Goal: Task Accomplishment & Management: Use online tool/utility

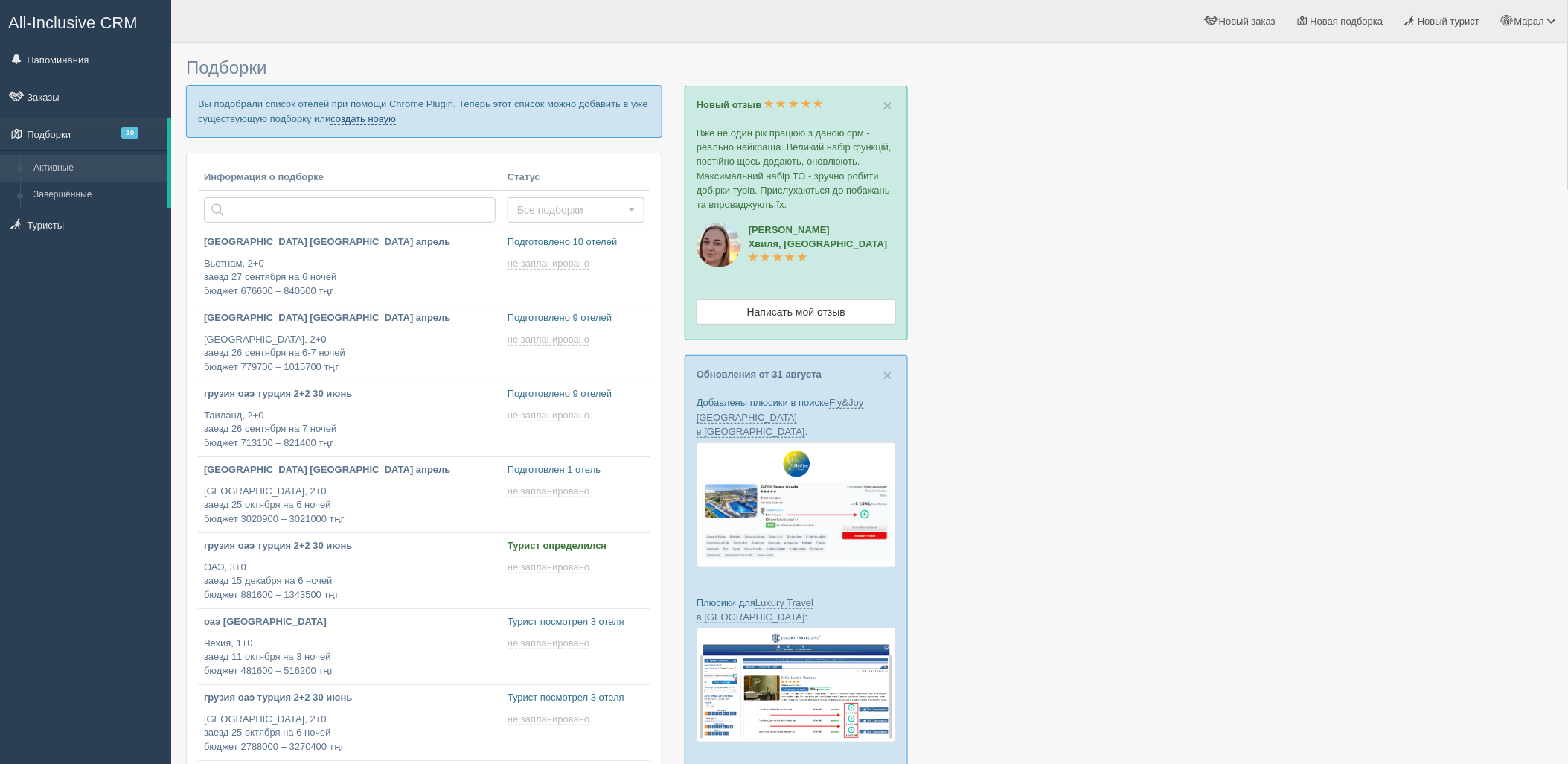
click at [391, 121] on link "создать новую" at bounding box center [363, 118] width 66 height 12
type input "2025-09-04 12:35"
type input "2025-09-04 12:20"
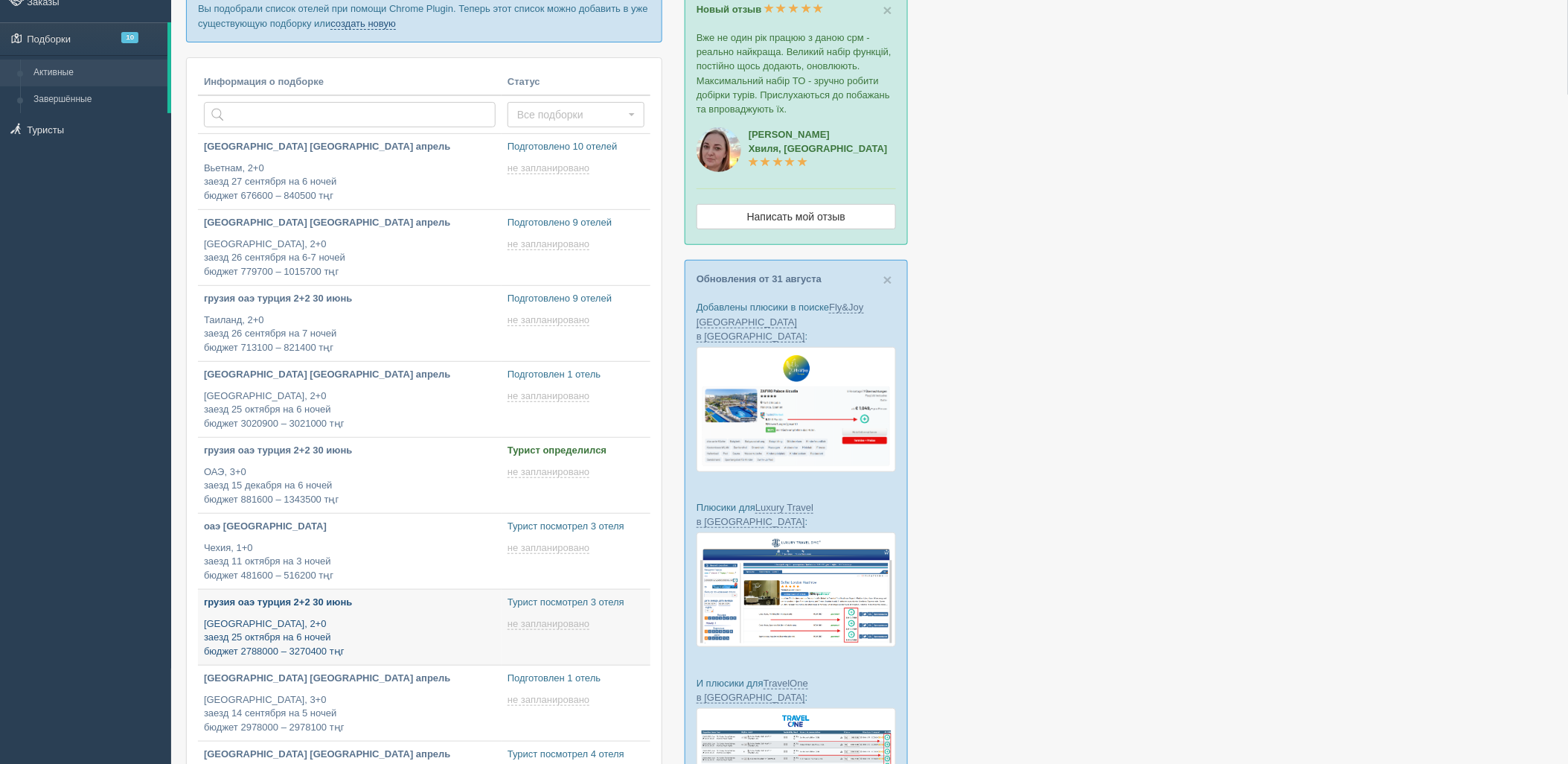
type input "2025-09-04 14:00"
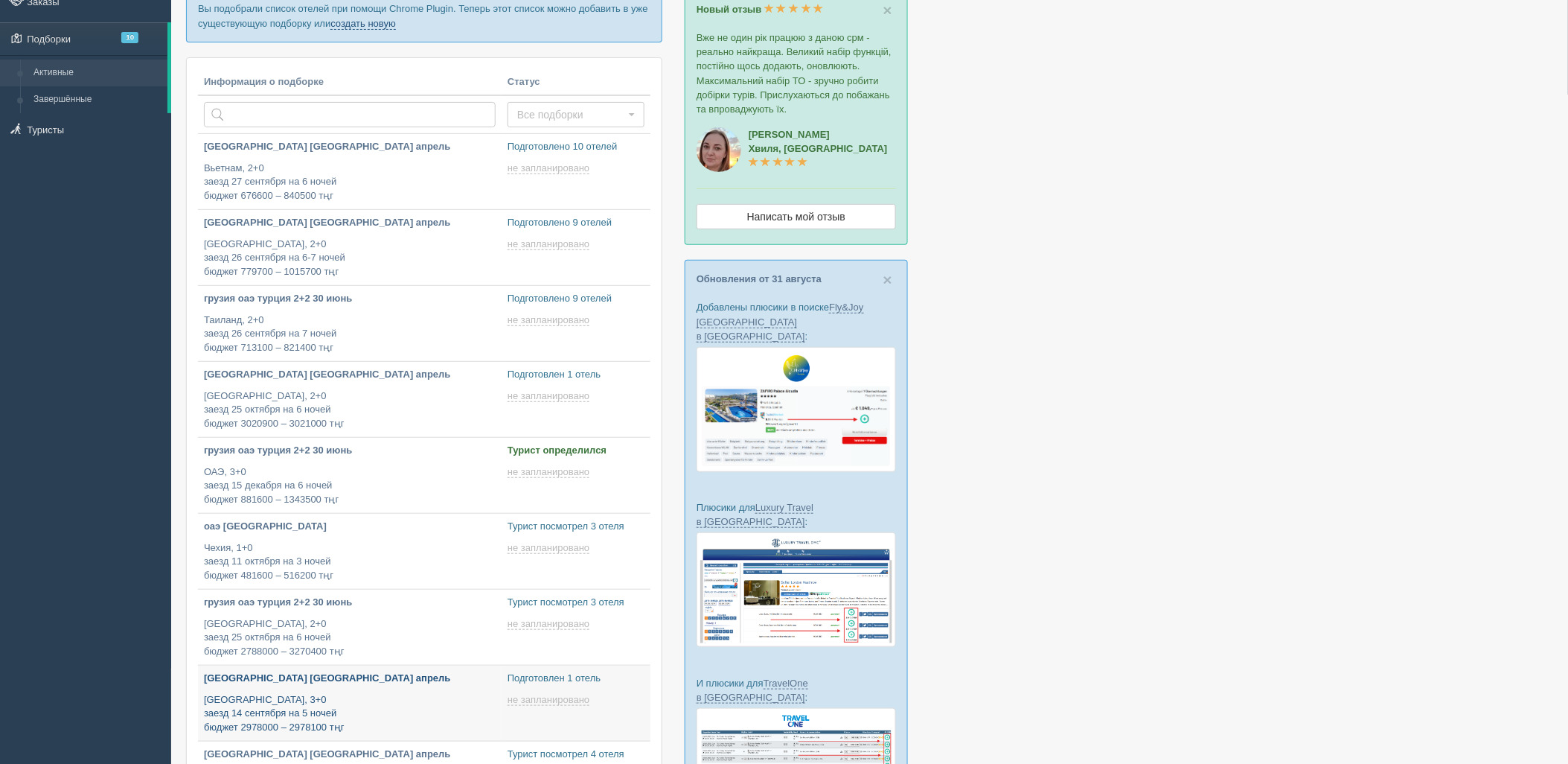
type input "2025-09-04 13:45"
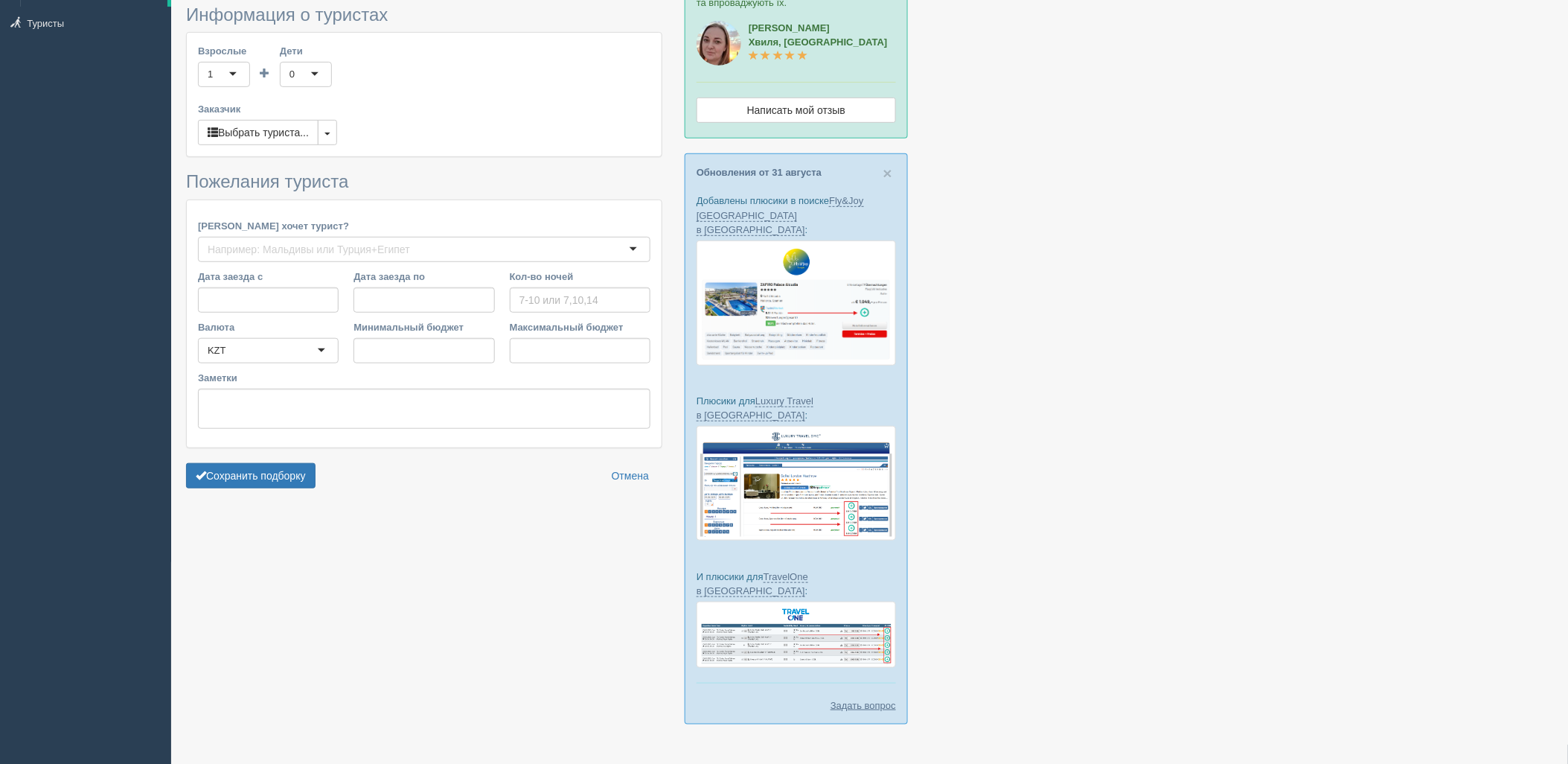
type input "9"
type input "776700"
type input "1380400"
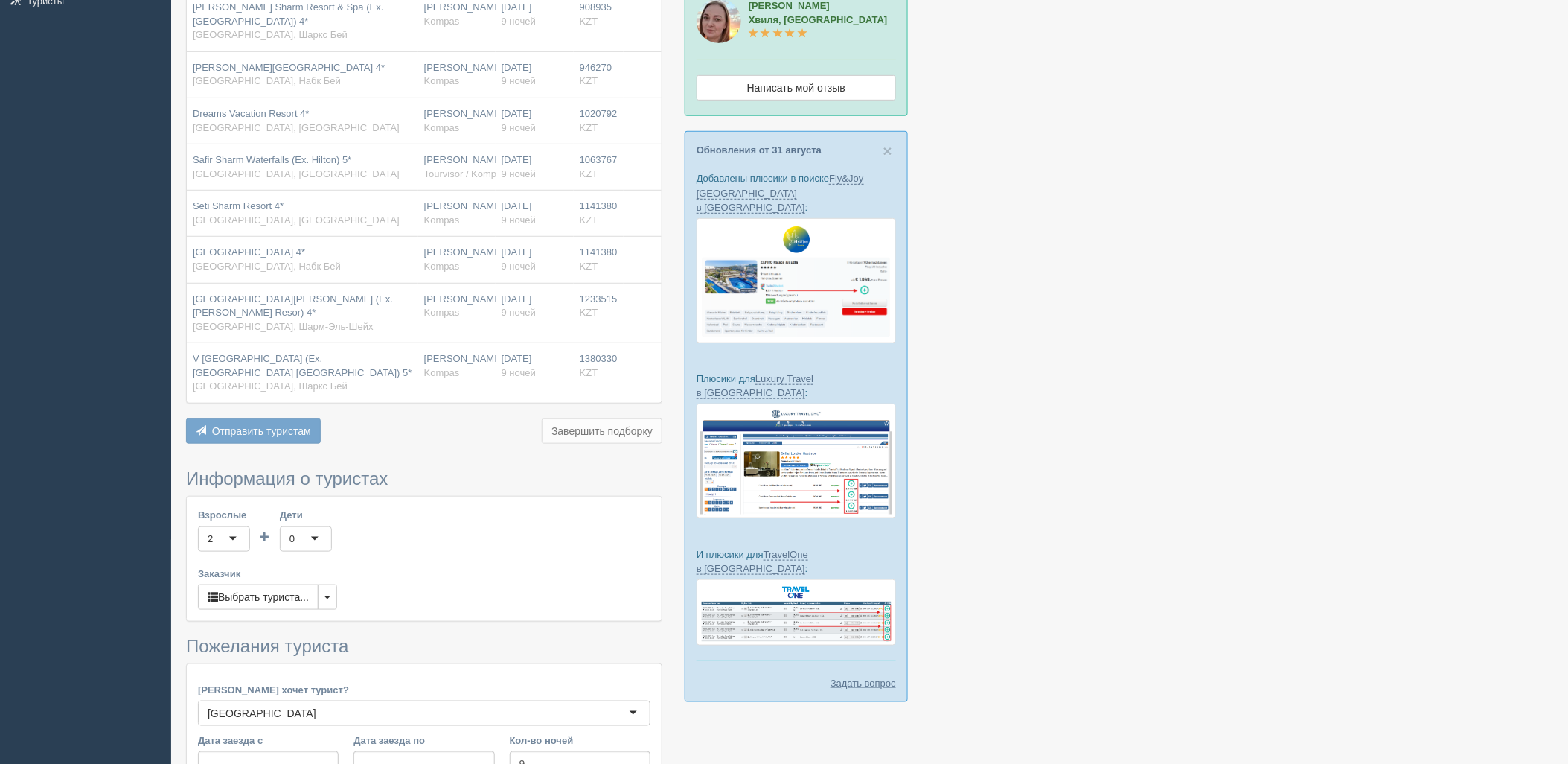
scroll to position [462, 0]
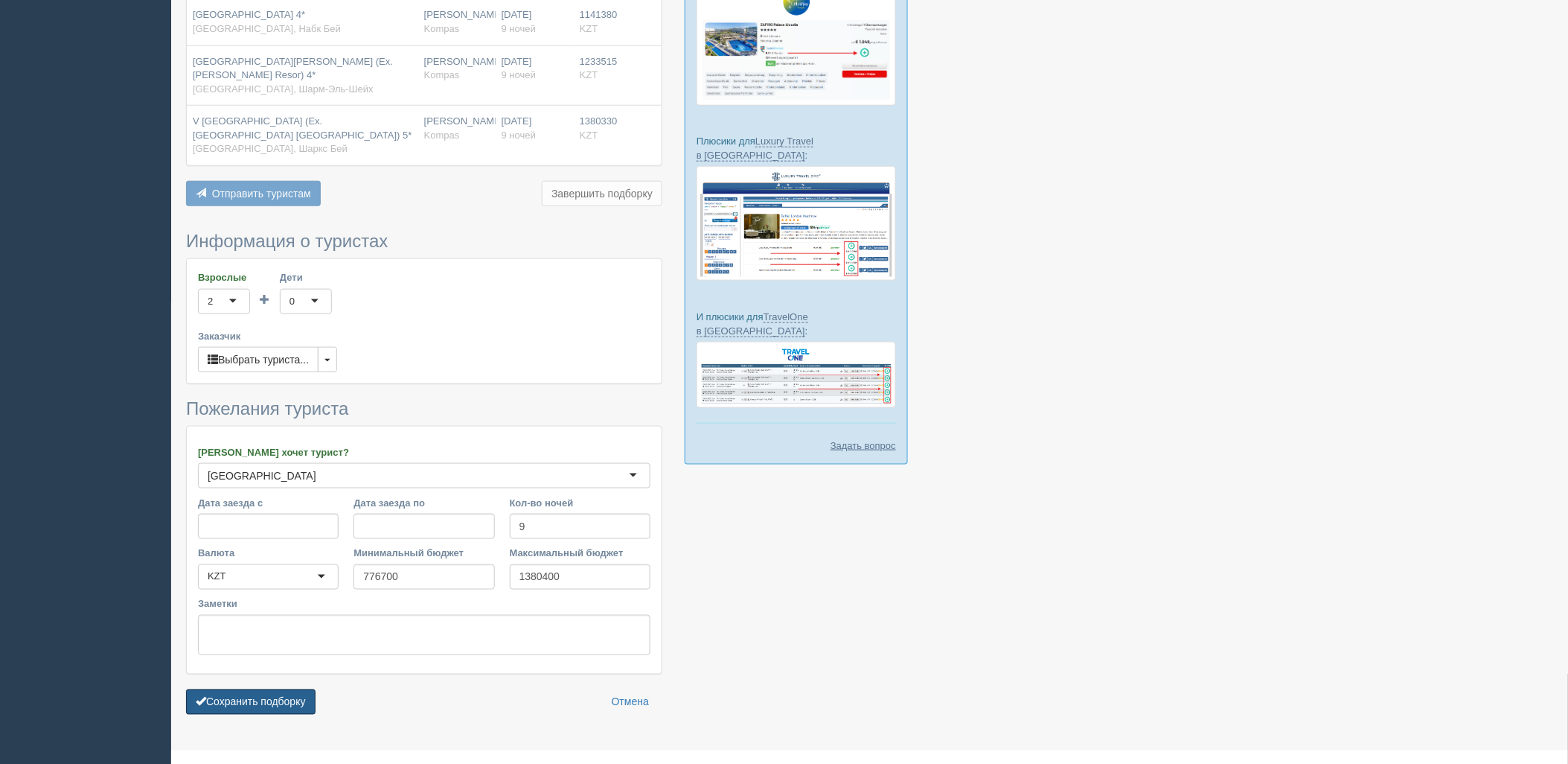
drag, startPoint x: 286, startPoint y: 667, endPoint x: 582, endPoint y: 594, distance: 304.9
click at [288, 661] on form "Информация о туристах Взрослые 2 2 1 2 3 4 5 6 7 8 9 10 11 12 13 14 15 16 17 18…" at bounding box center [423, 476] width 476 height 491
click at [213, 689] on button "Сохранить подборку" at bounding box center [250, 702] width 129 height 25
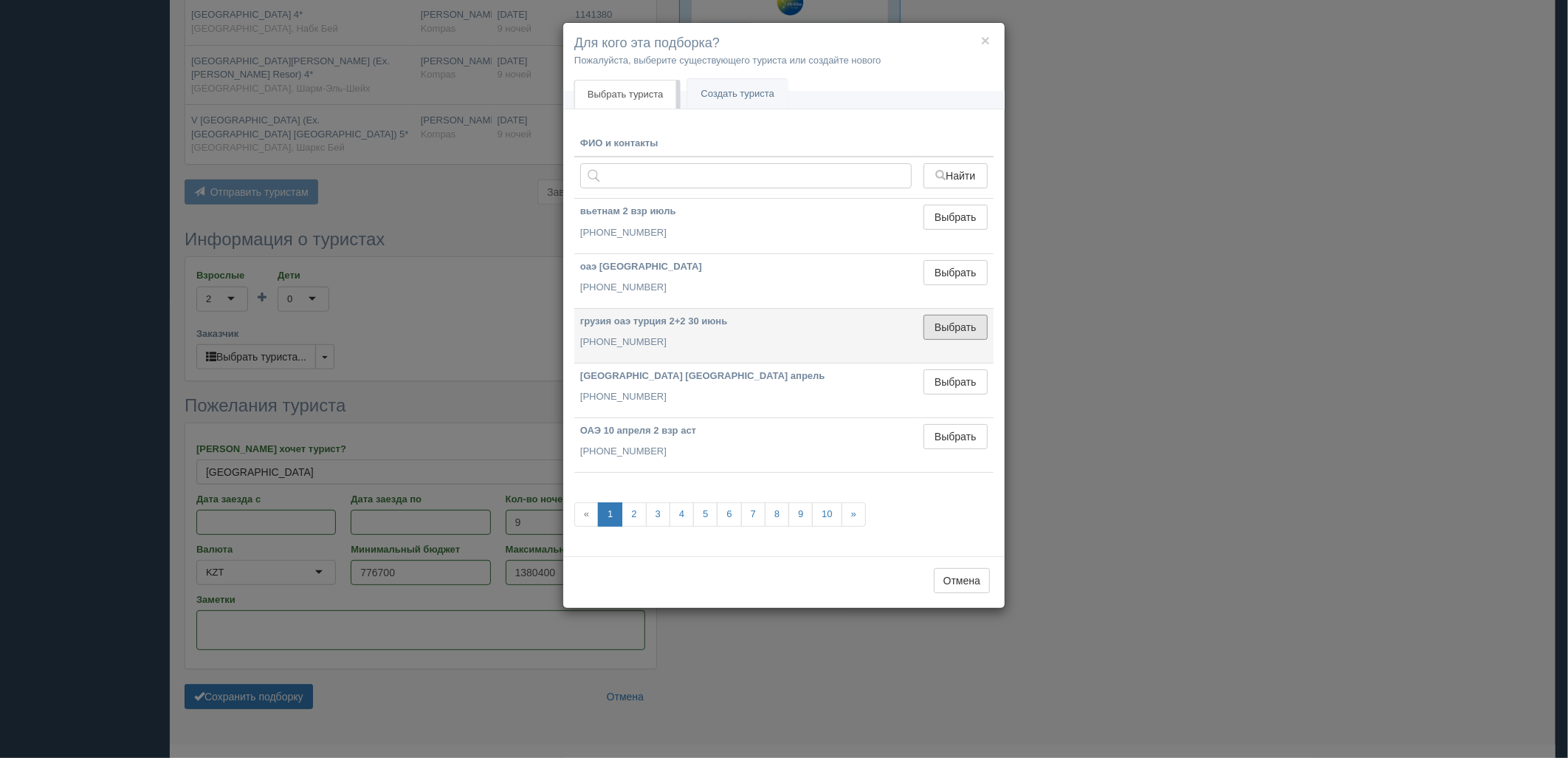
click at [974, 333] on button "Выбрать" at bounding box center [956, 327] width 64 height 25
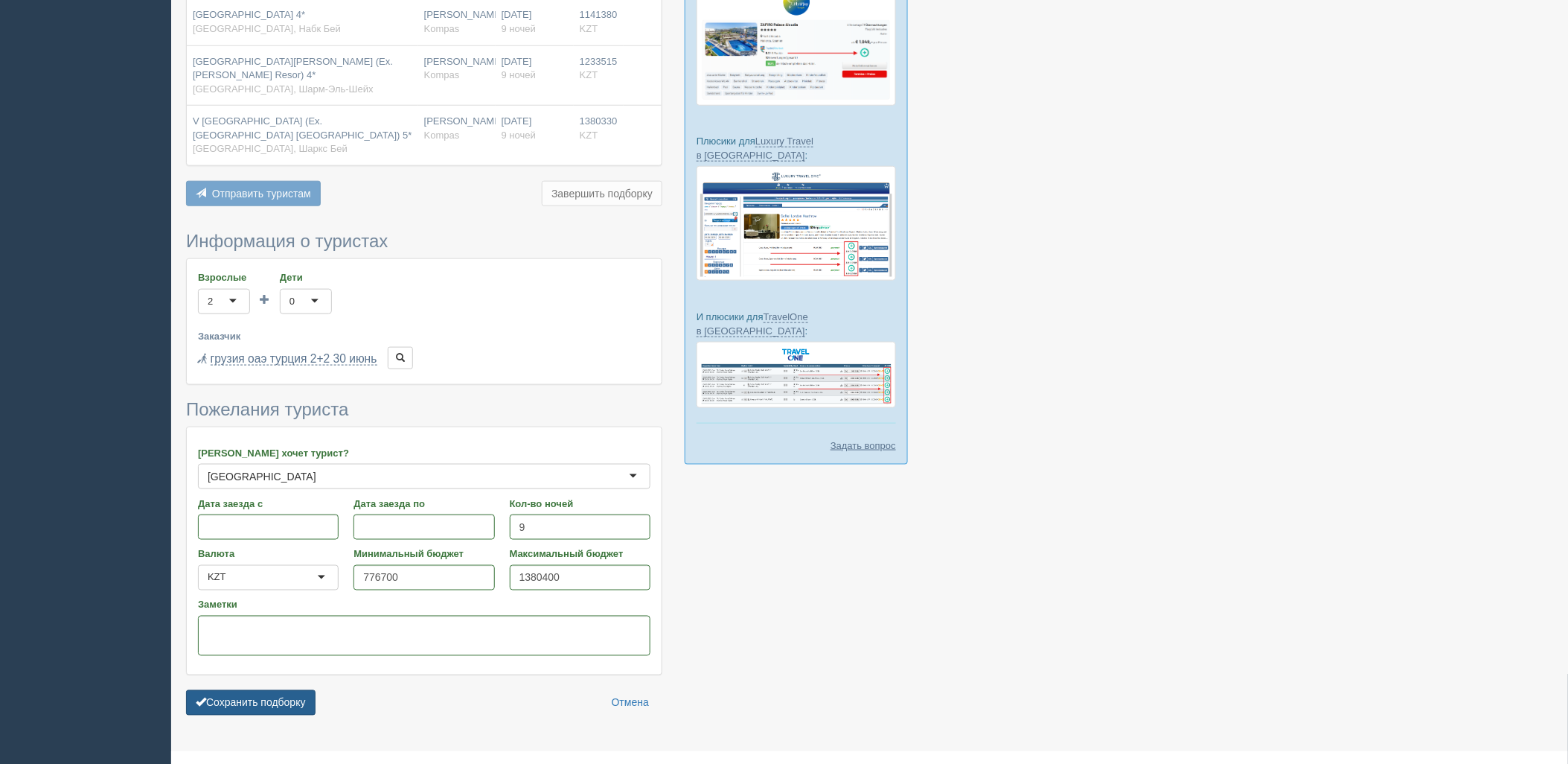
click at [298, 690] on button "Сохранить подборку" at bounding box center [250, 703] width 129 height 25
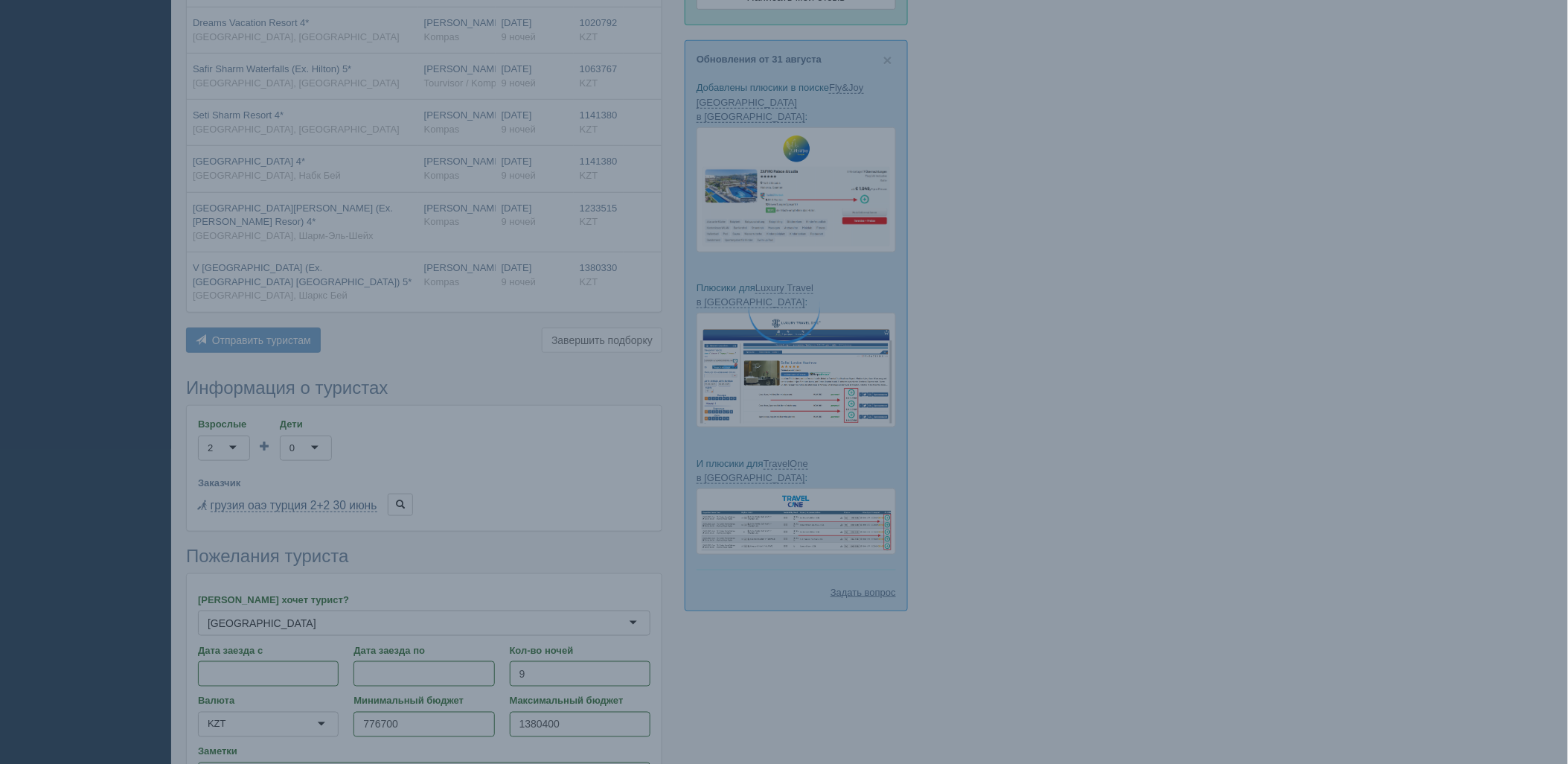
scroll to position [130, 0]
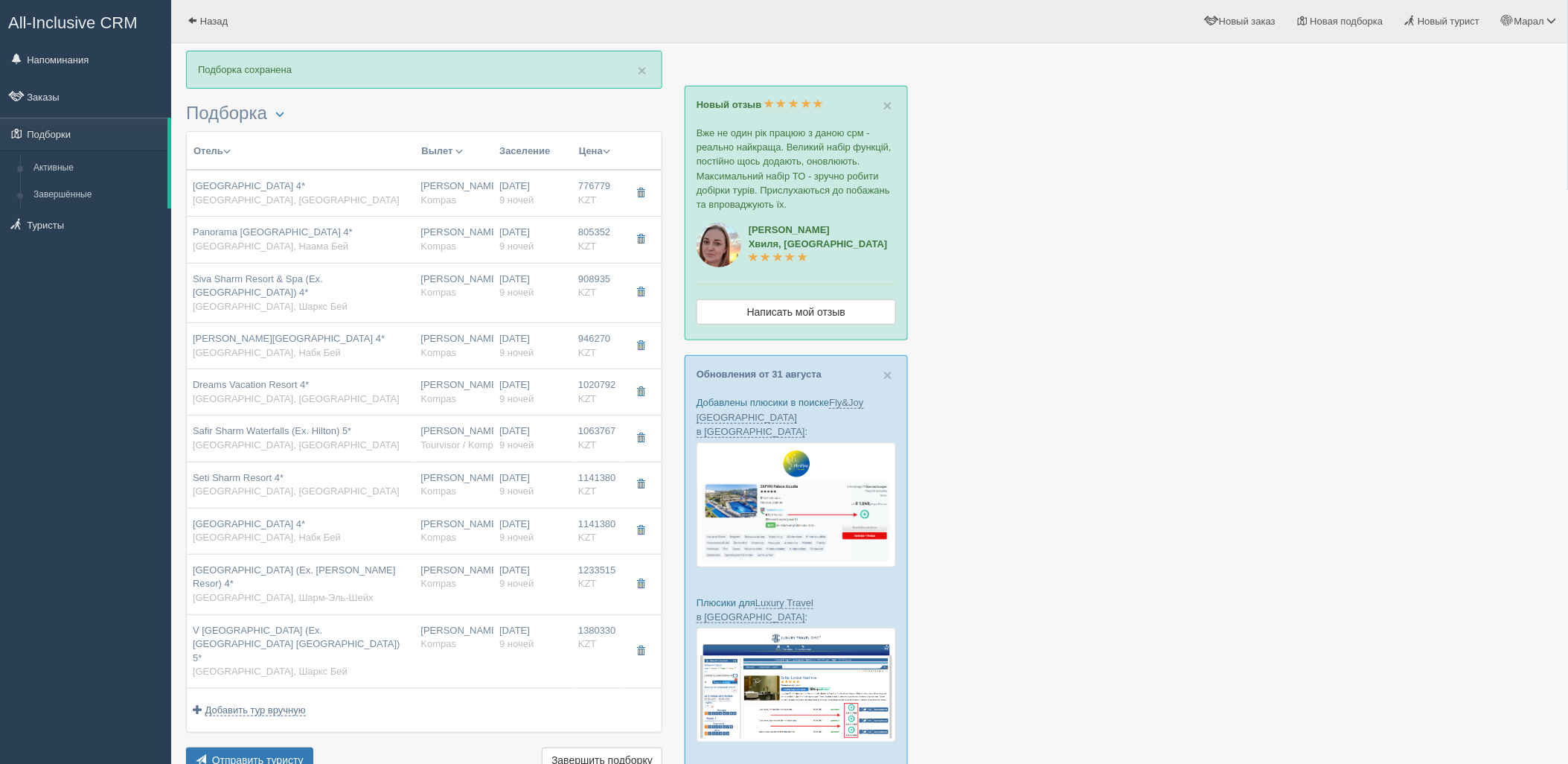
scroll to position [165, 0]
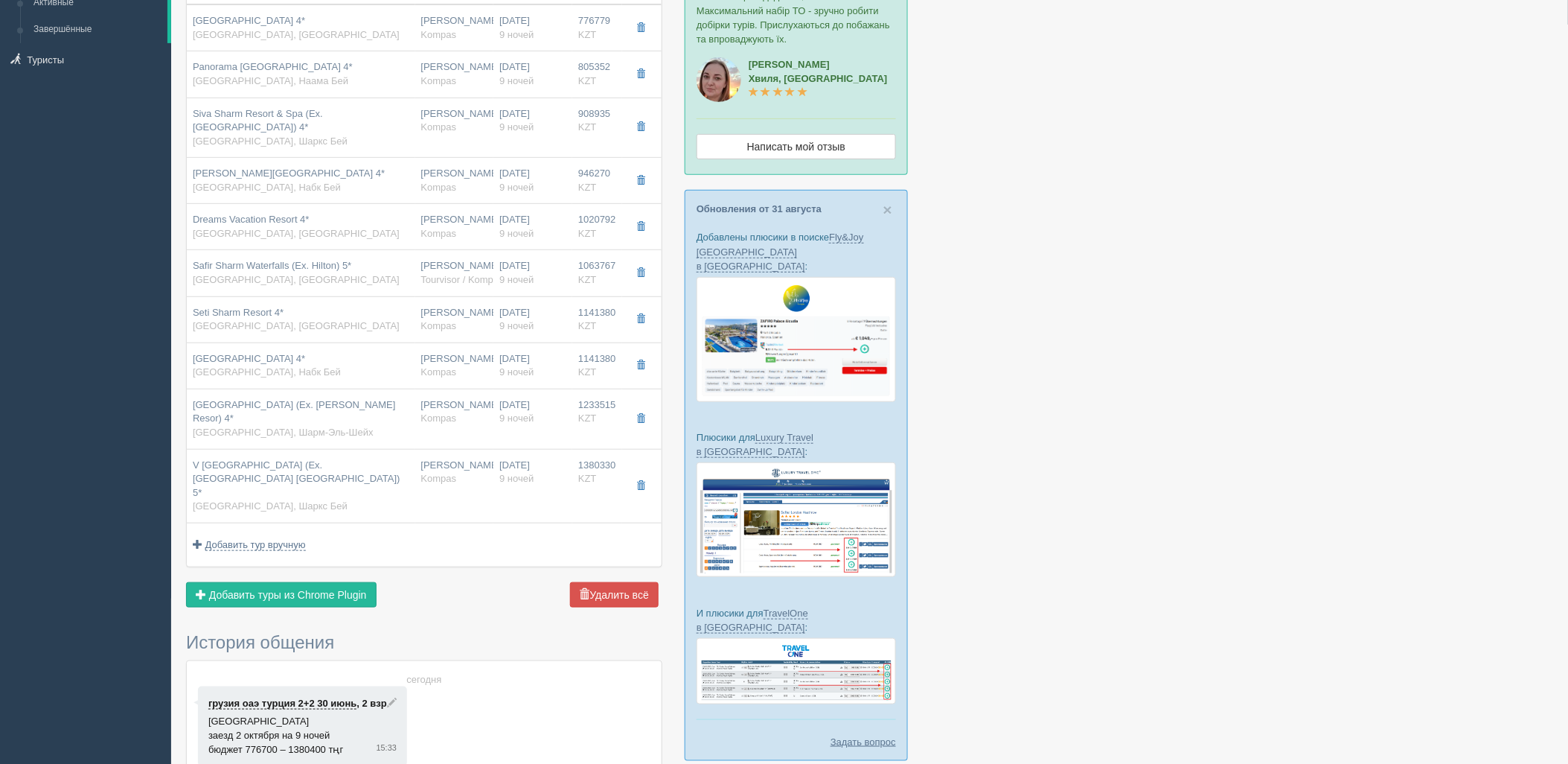
drag, startPoint x: 1498, startPoint y: 212, endPoint x: 1483, endPoint y: 191, distance: 25.8
click at [1497, 211] on div at bounding box center [869, 417] width 1367 height 1065
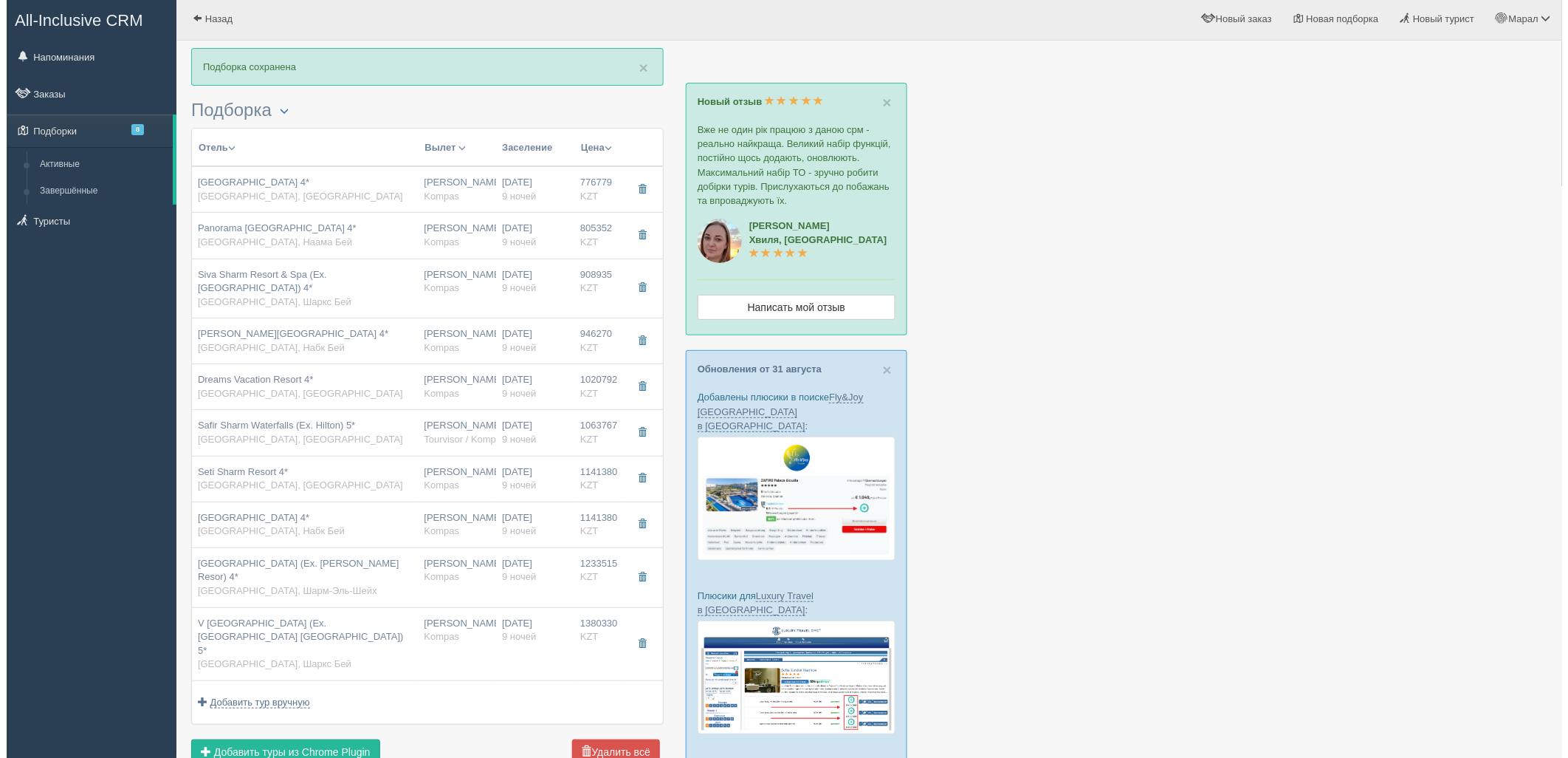
scroll to position [0, 0]
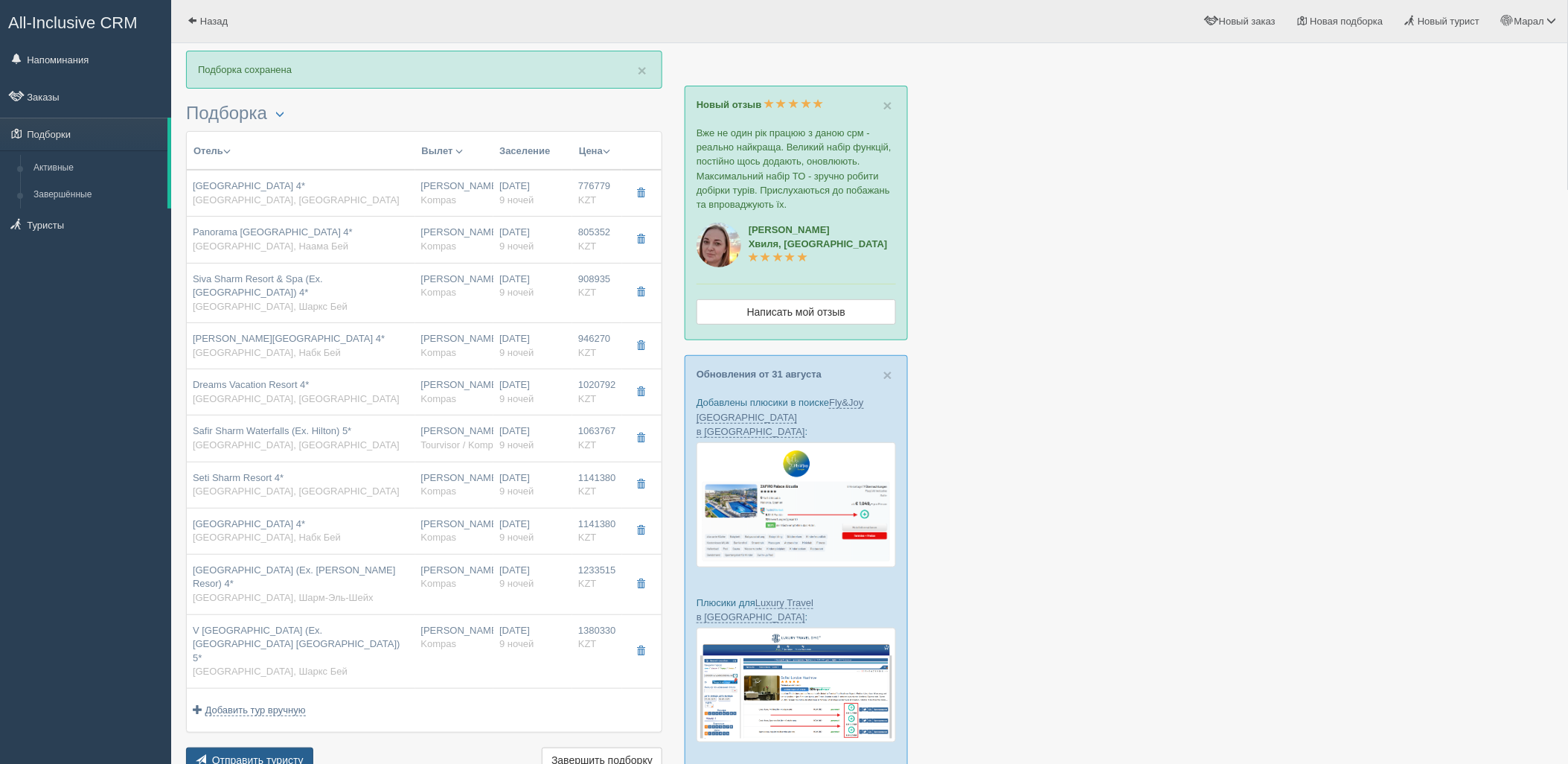
click at [244, 754] on span "Отправить туристу" at bounding box center [258, 759] width 92 height 12
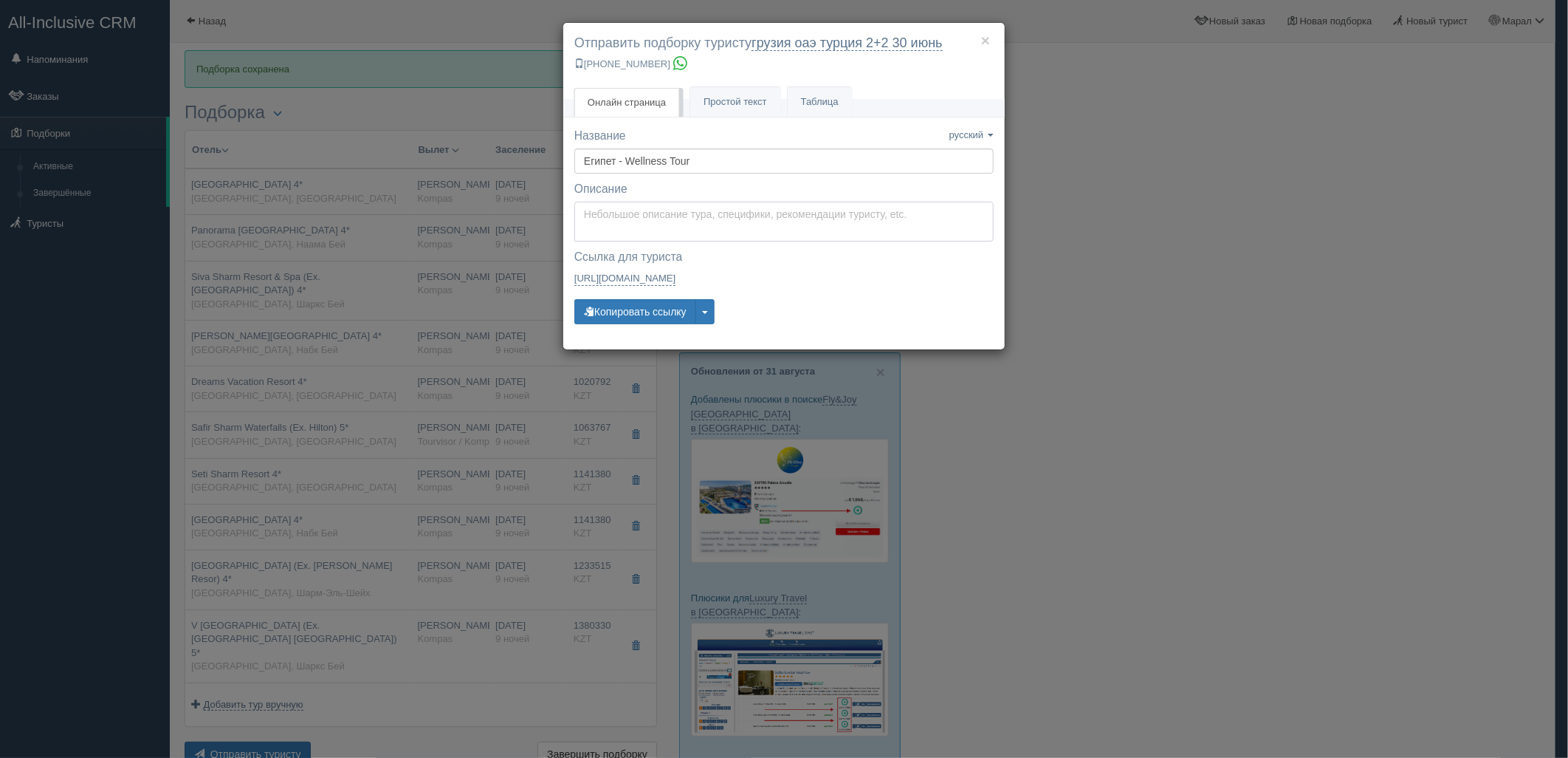
type textarea "Здравствуйте! Ниже представлены варианты туров для Вас. Для просмотра описания …"
click at [609, 220] on textarea "Здравствуйте! Ниже представлены варианты туров для Вас. Для просмотра описания …" at bounding box center [784, 221] width 419 height 40
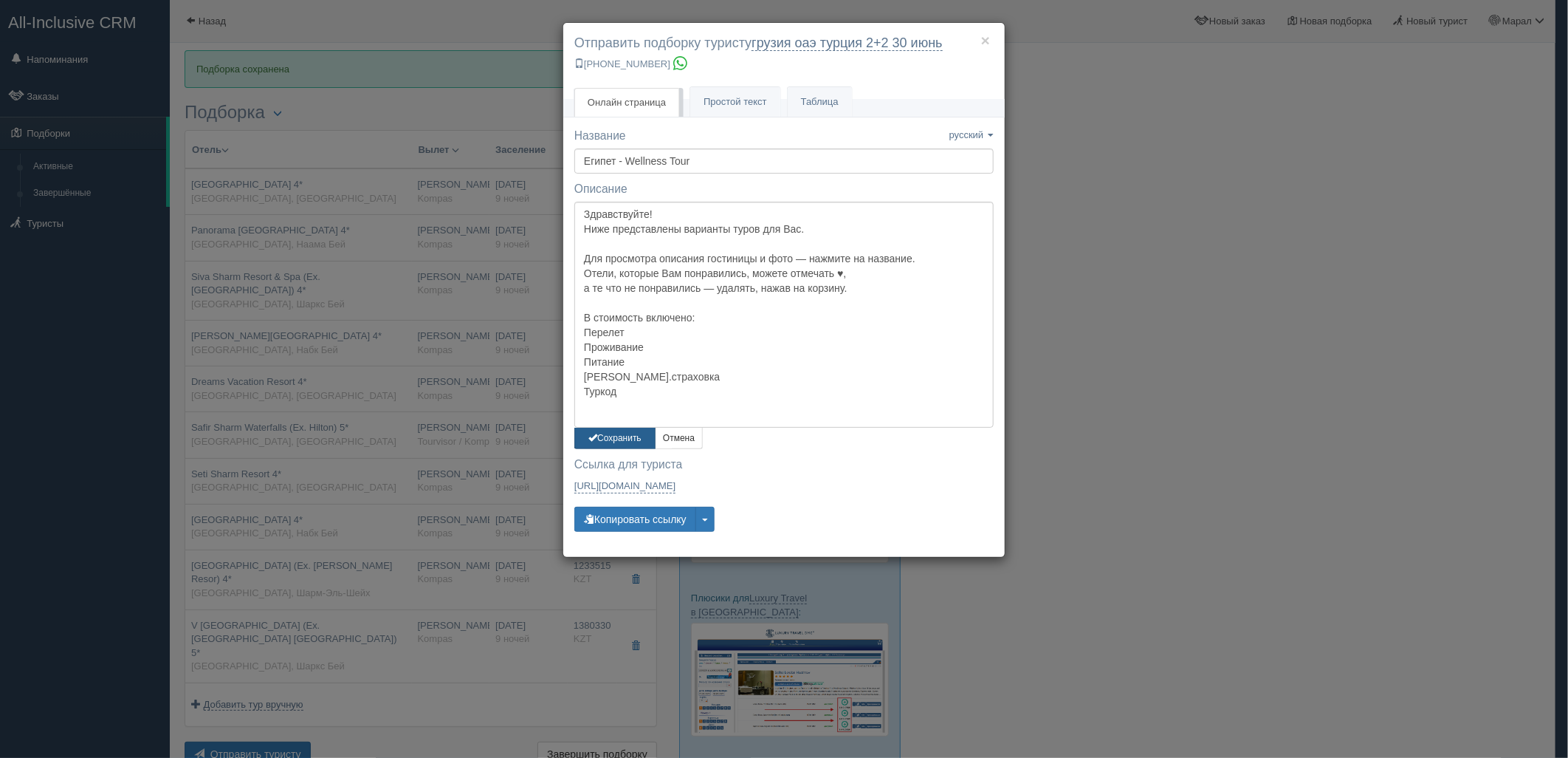
click at [611, 430] on button "Сохранить" at bounding box center [615, 438] width 81 height 22
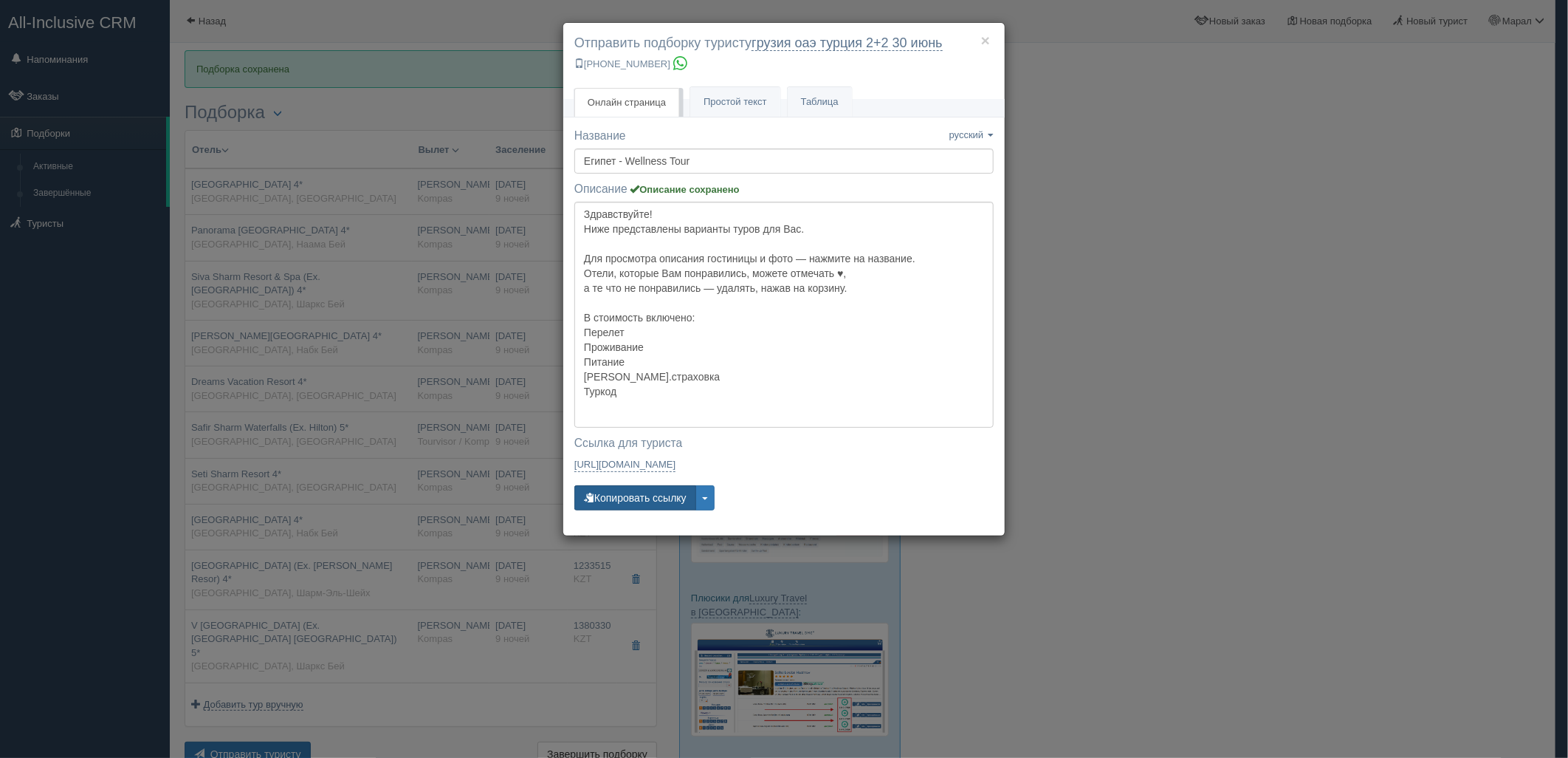
click at [633, 500] on button "Копировать ссылку" at bounding box center [635, 498] width 122 height 25
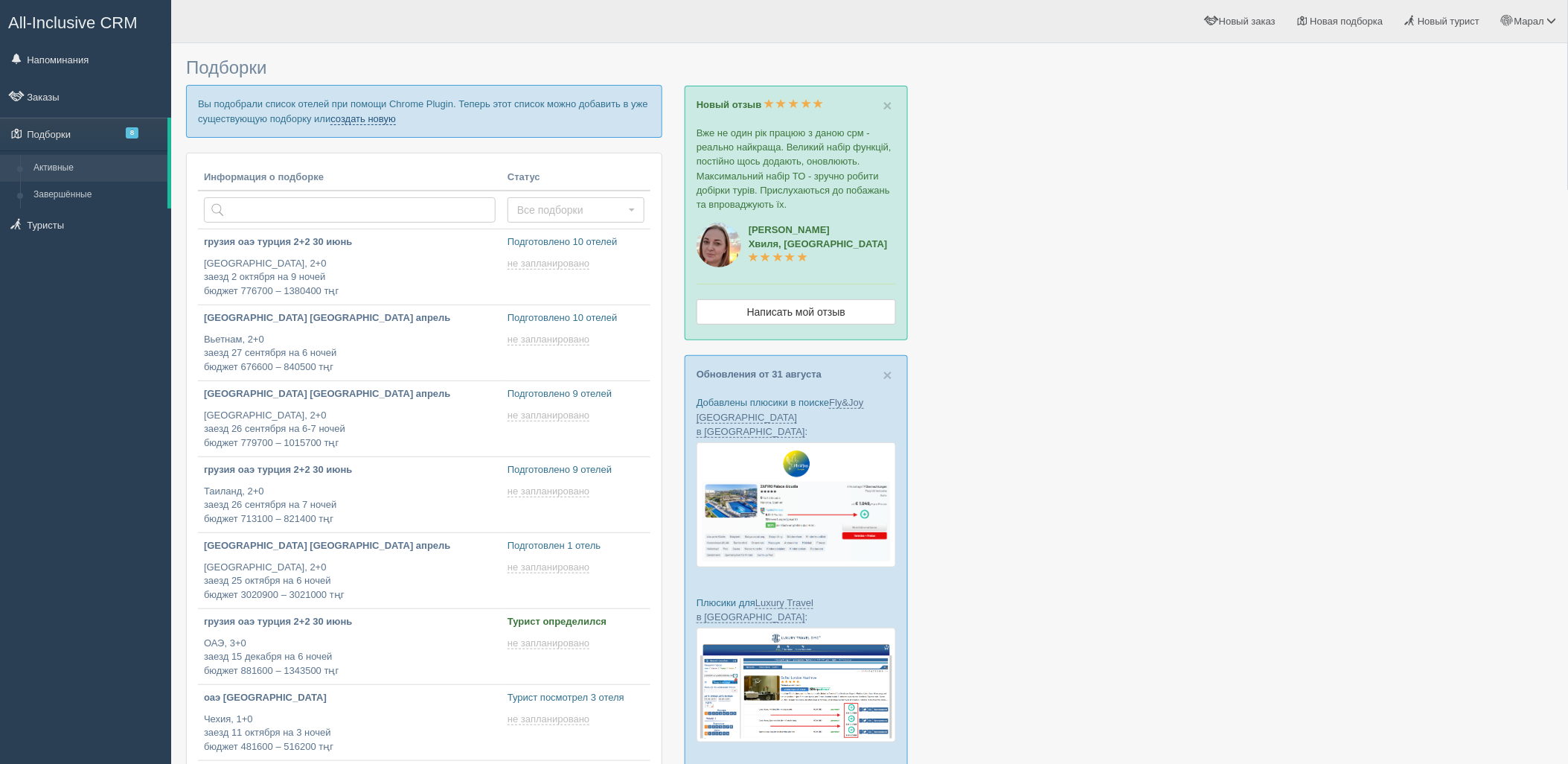
click at [369, 121] on link "создать новую" at bounding box center [363, 118] width 66 height 12
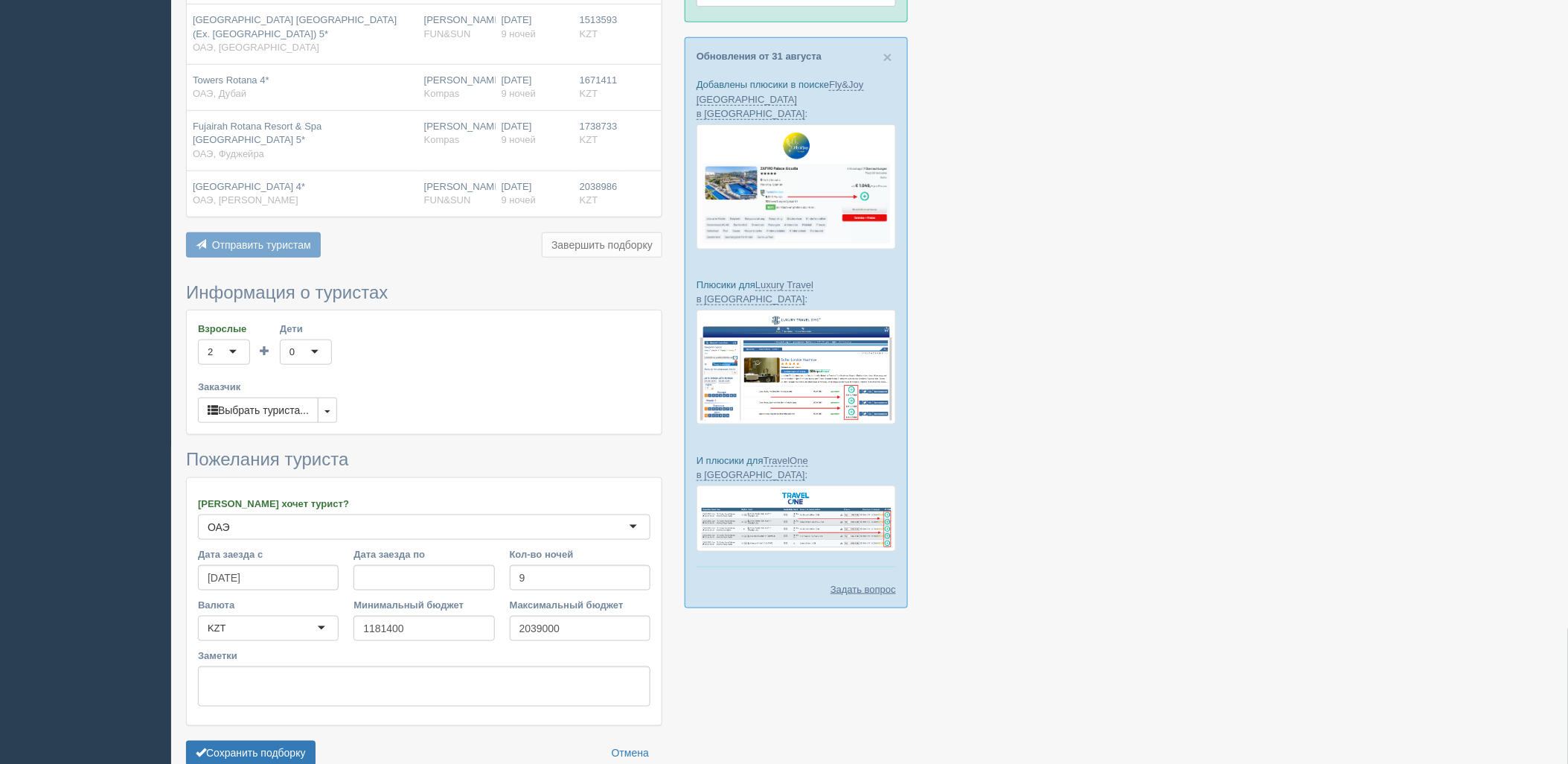
scroll to position [369, 0]
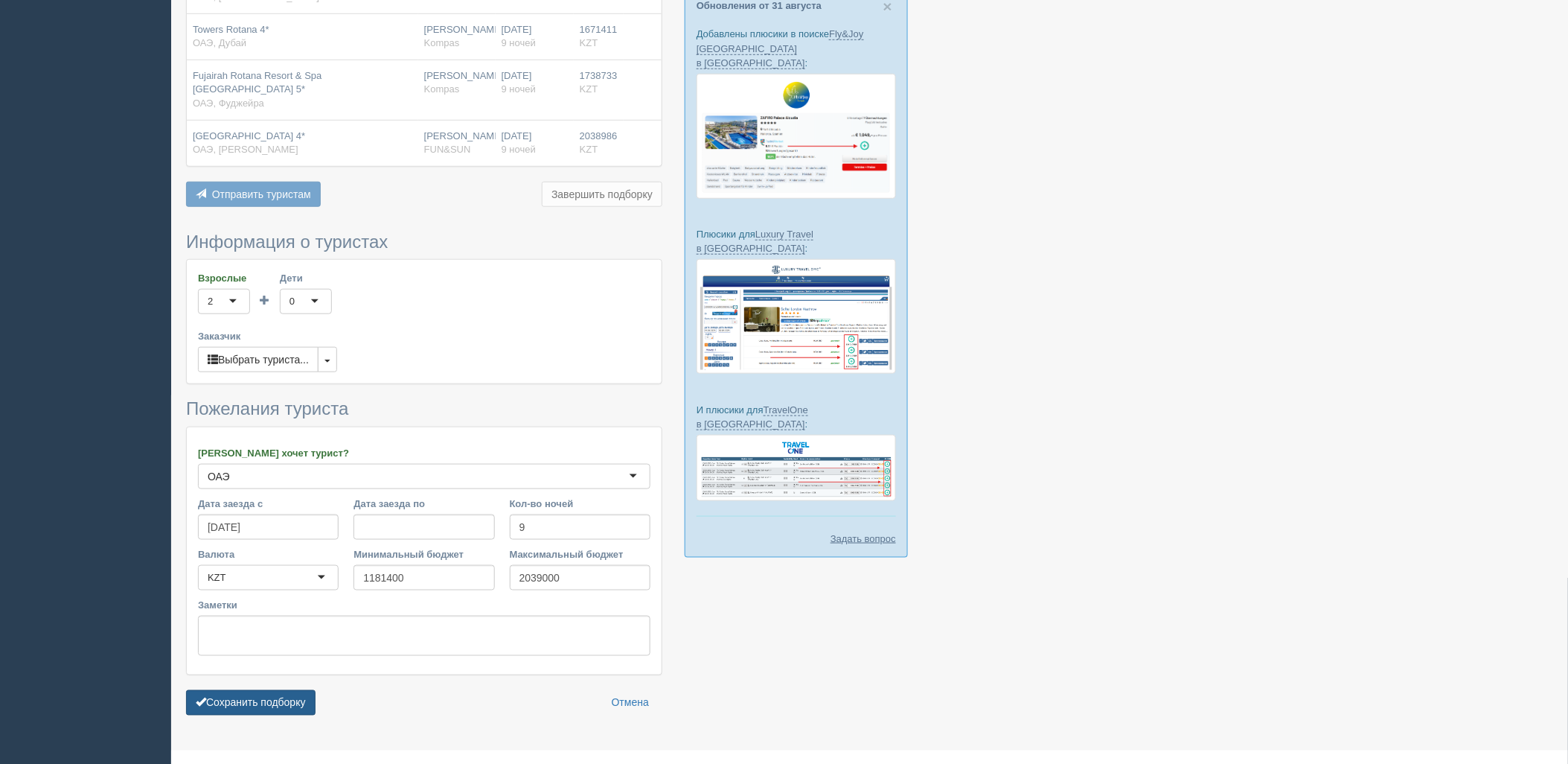
click at [247, 690] on button "Сохранить подборку" at bounding box center [250, 703] width 129 height 25
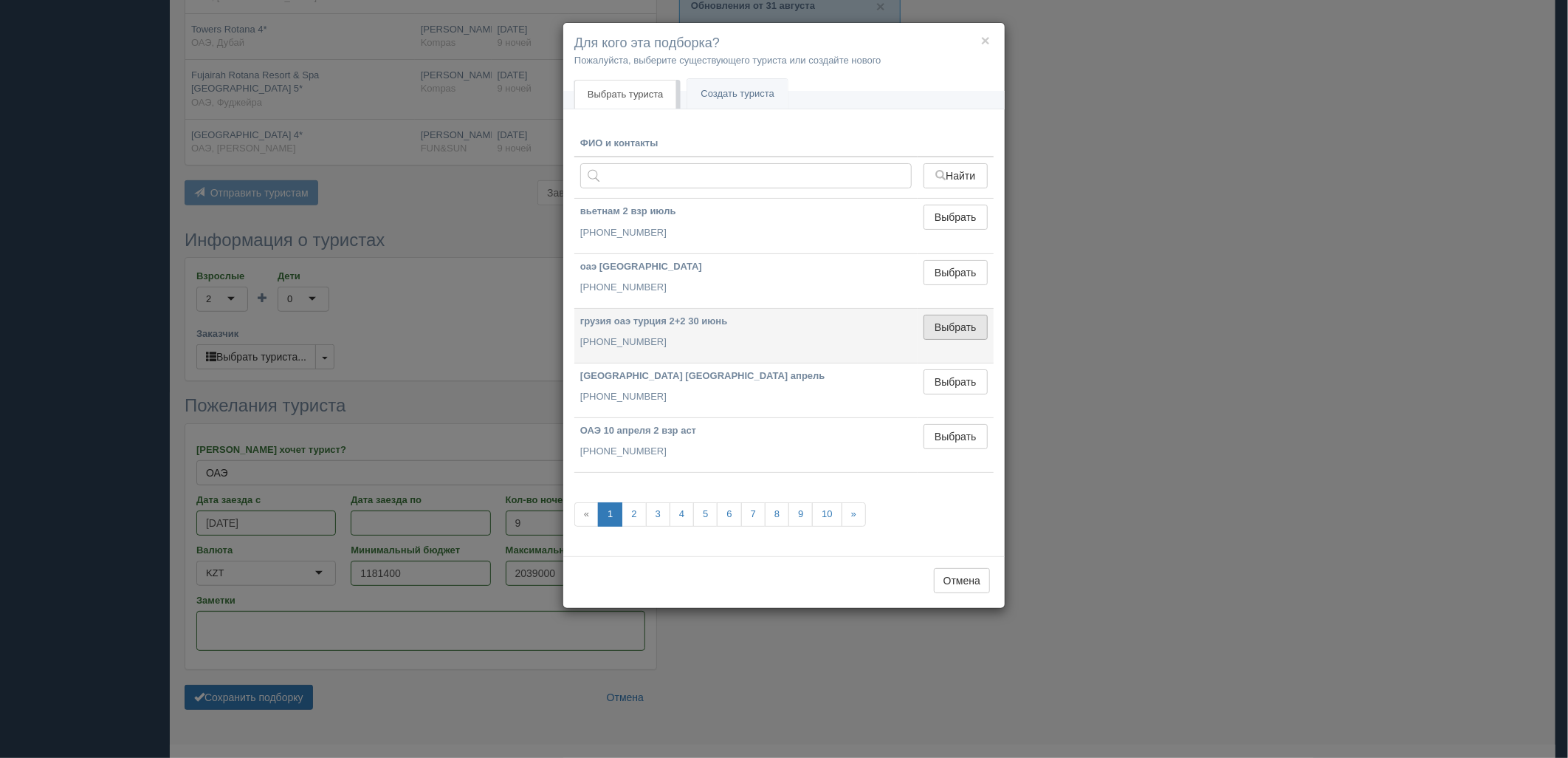
click at [971, 331] on button "Выбрать" at bounding box center [956, 327] width 64 height 25
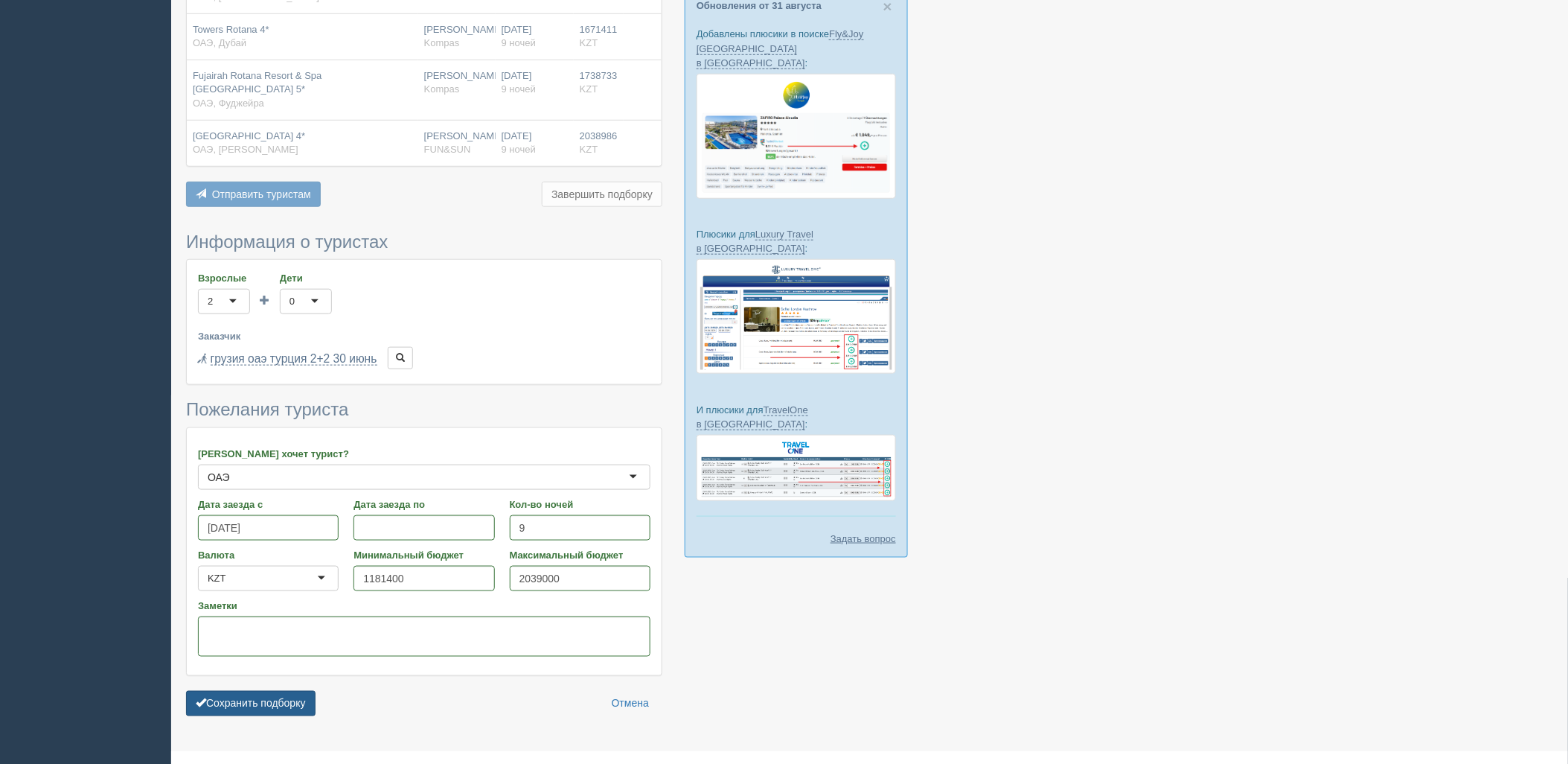
click at [272, 691] on button "Сохранить подборку" at bounding box center [250, 704] width 129 height 25
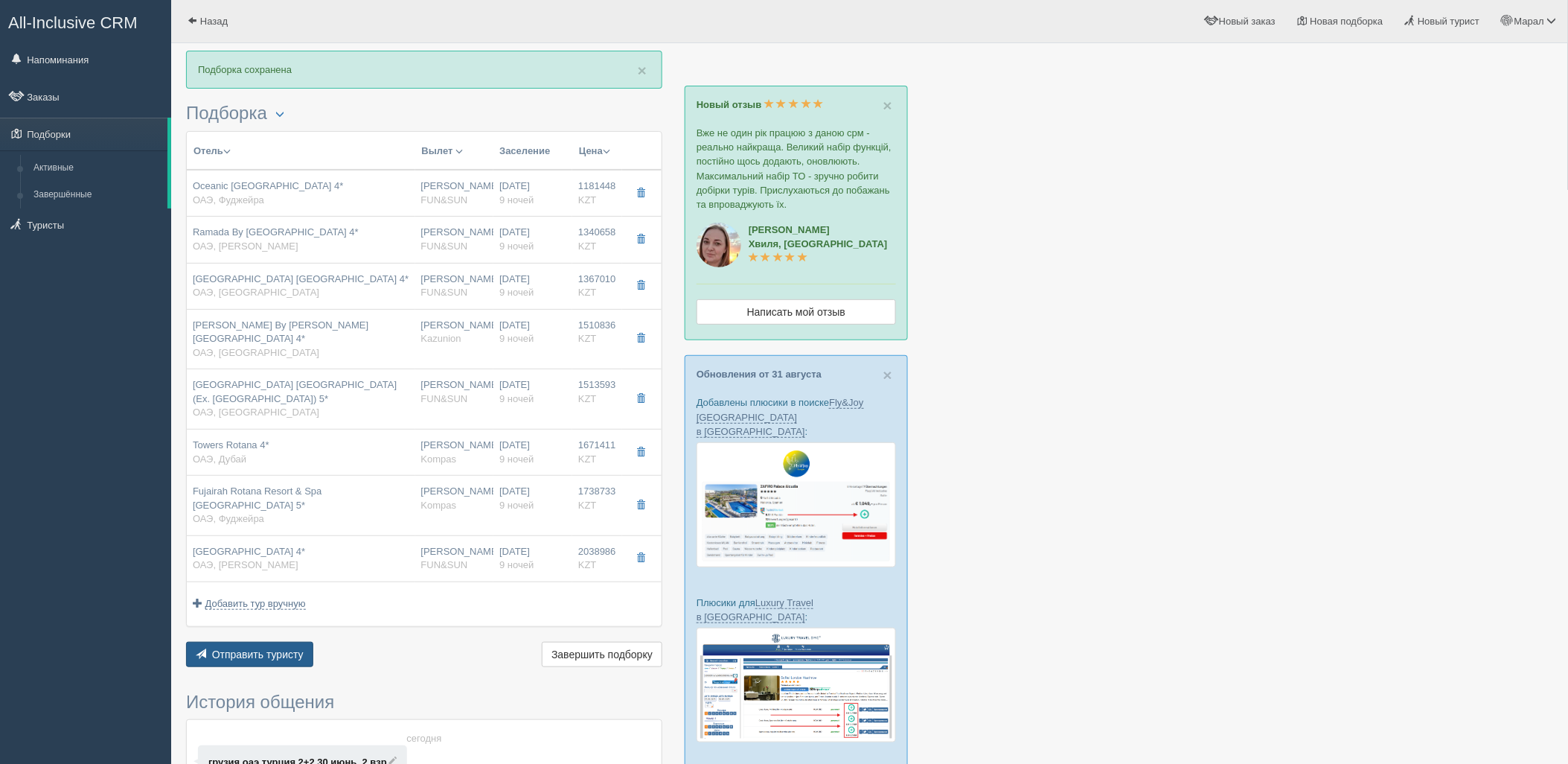
click at [255, 642] on button "Отправить туристу Отправить" at bounding box center [249, 655] width 127 height 25
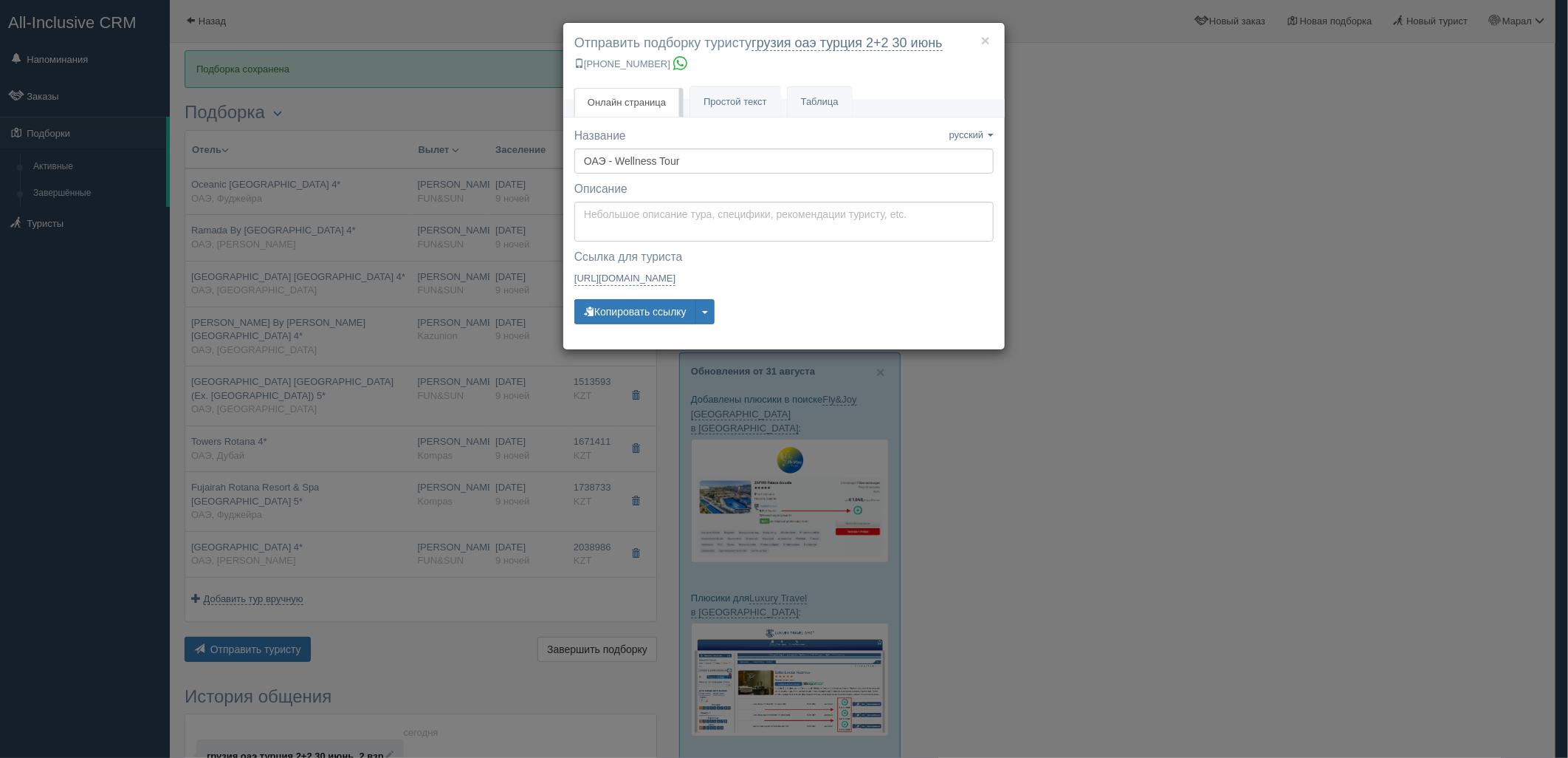
click at [635, 200] on div "Описание Описание сохранено Сохранить Отмена" at bounding box center [784, 211] width 419 height 61
type textarea "Здравствуйте! Ниже представлены варианты туров для Вас. Для просмотра описания …"
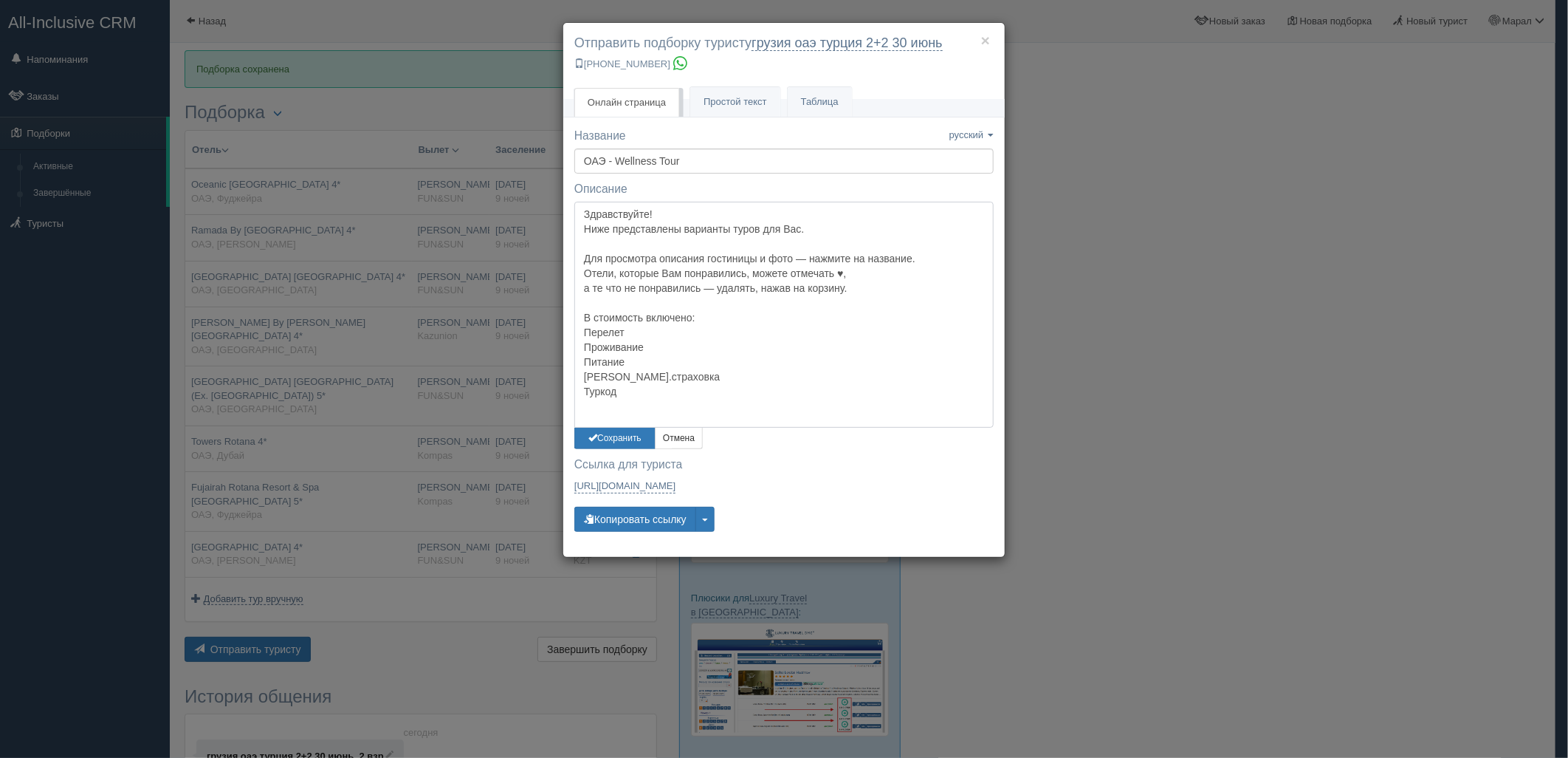
click at [628, 226] on textarea "Здравствуйте! Ниже представлены варианты туров для Вас. Для просмотра описания …" at bounding box center [784, 314] width 419 height 226
click at [630, 444] on button "Сохранить" at bounding box center [615, 438] width 81 height 22
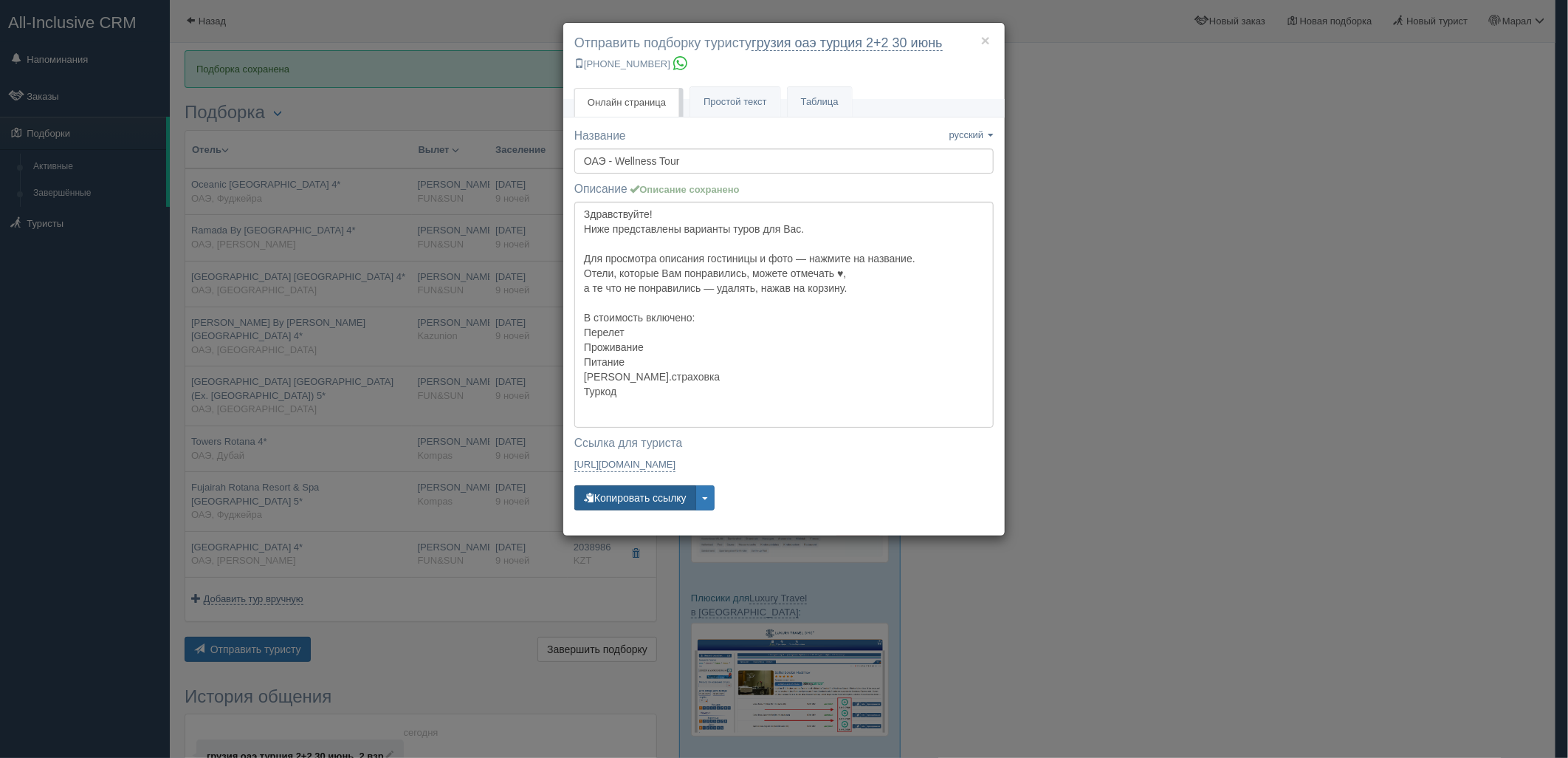
click at [644, 496] on button "Копировать ссылку" at bounding box center [635, 498] width 122 height 25
click at [644, 495] on button "Копировать ссылку" at bounding box center [635, 498] width 122 height 25
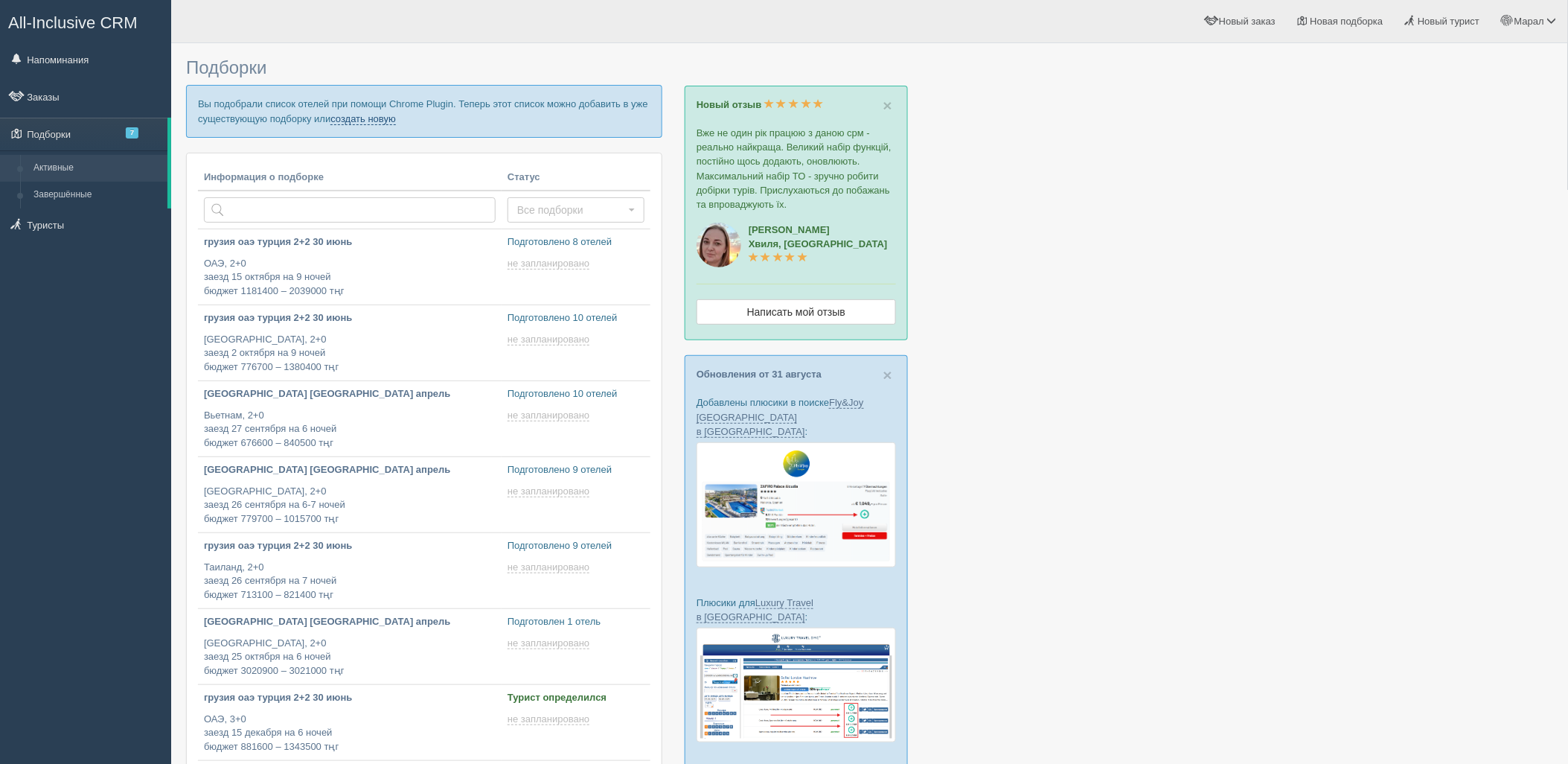
click at [378, 120] on link "создать новую" at bounding box center [363, 118] width 66 height 12
type input "2025-09-04 16:35"
type input "2025-09-04 12:45"
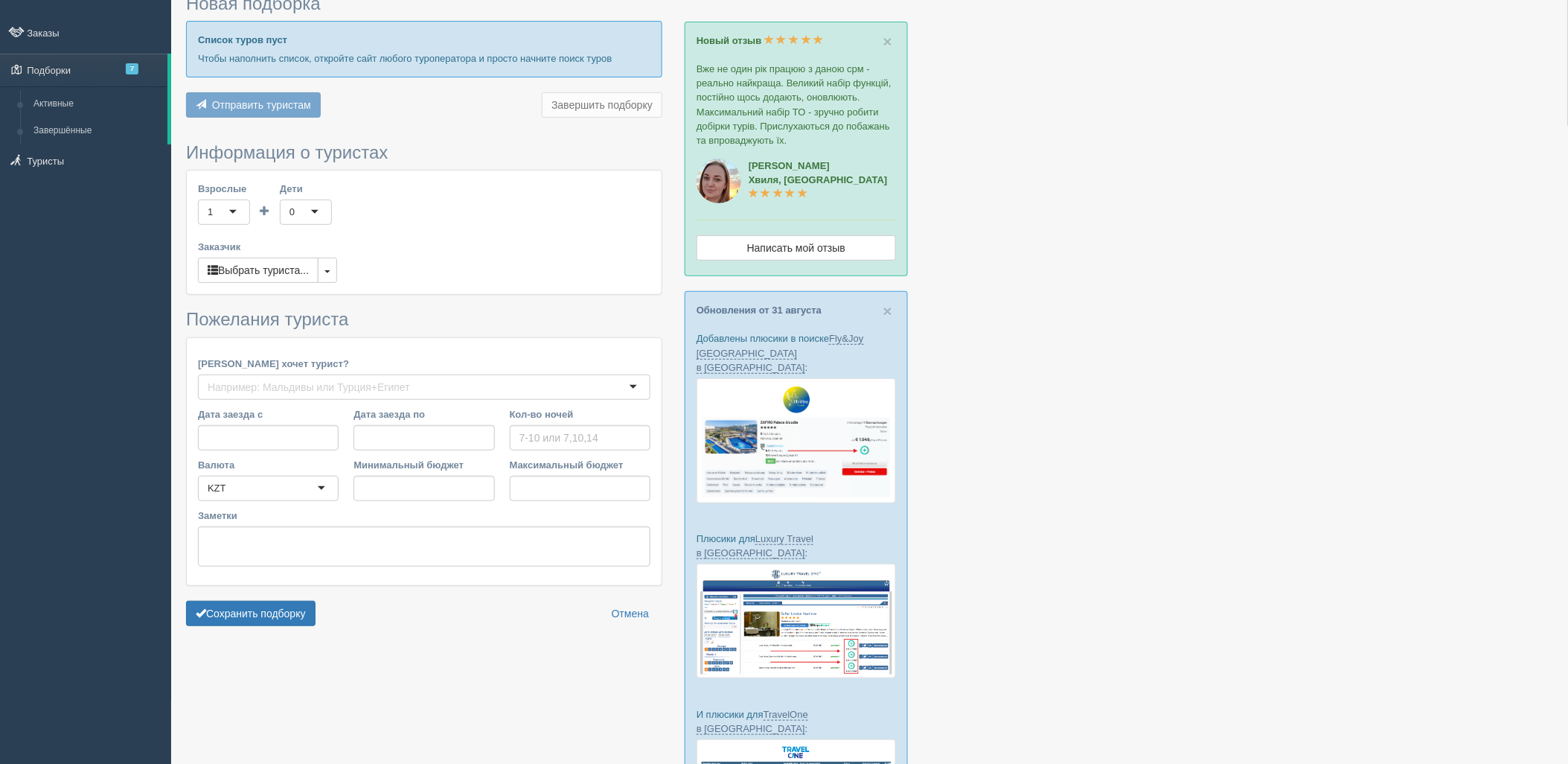
type input "9-10"
type input "988200"
type input "1143000"
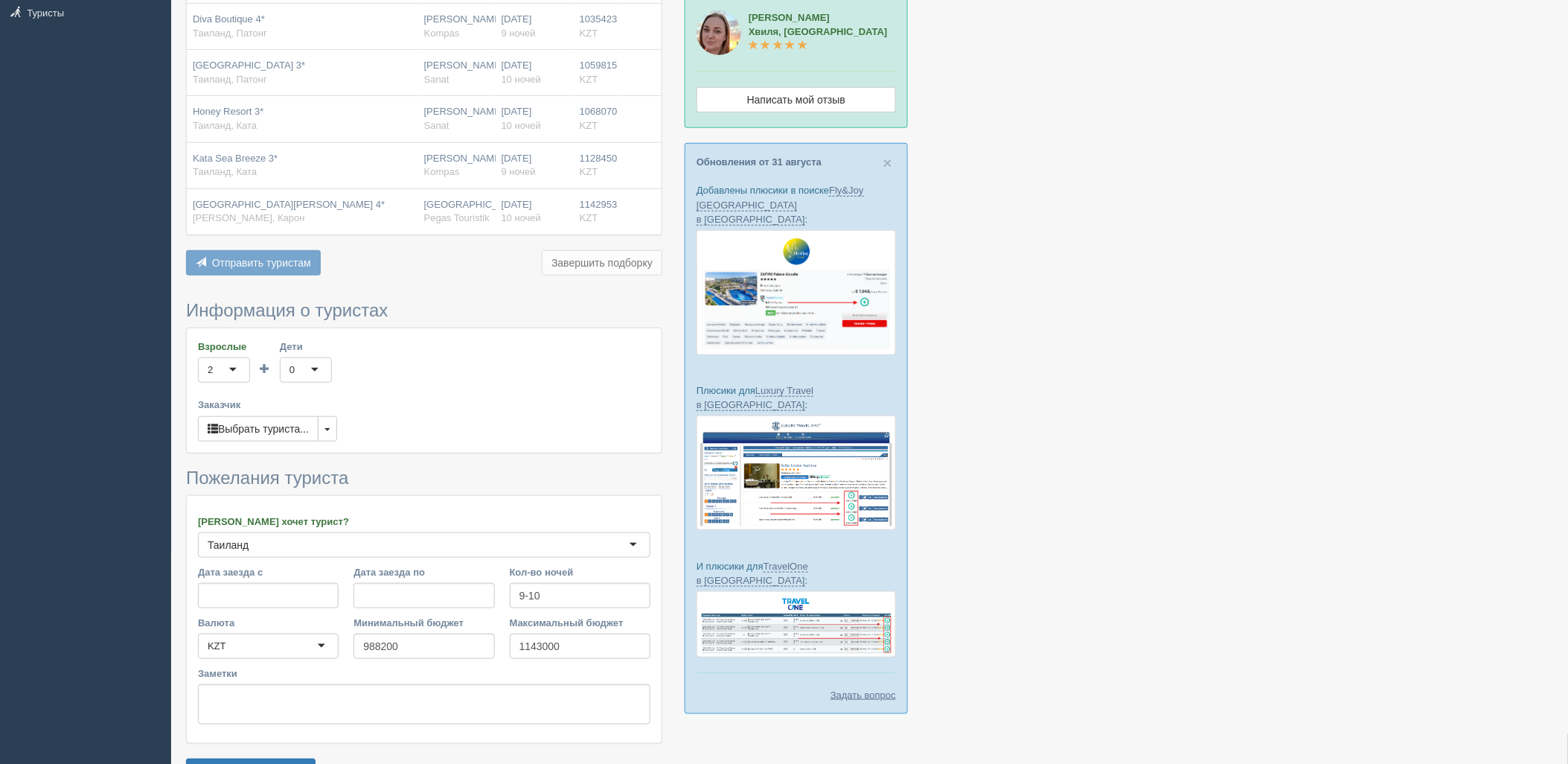
scroll to position [308, 0]
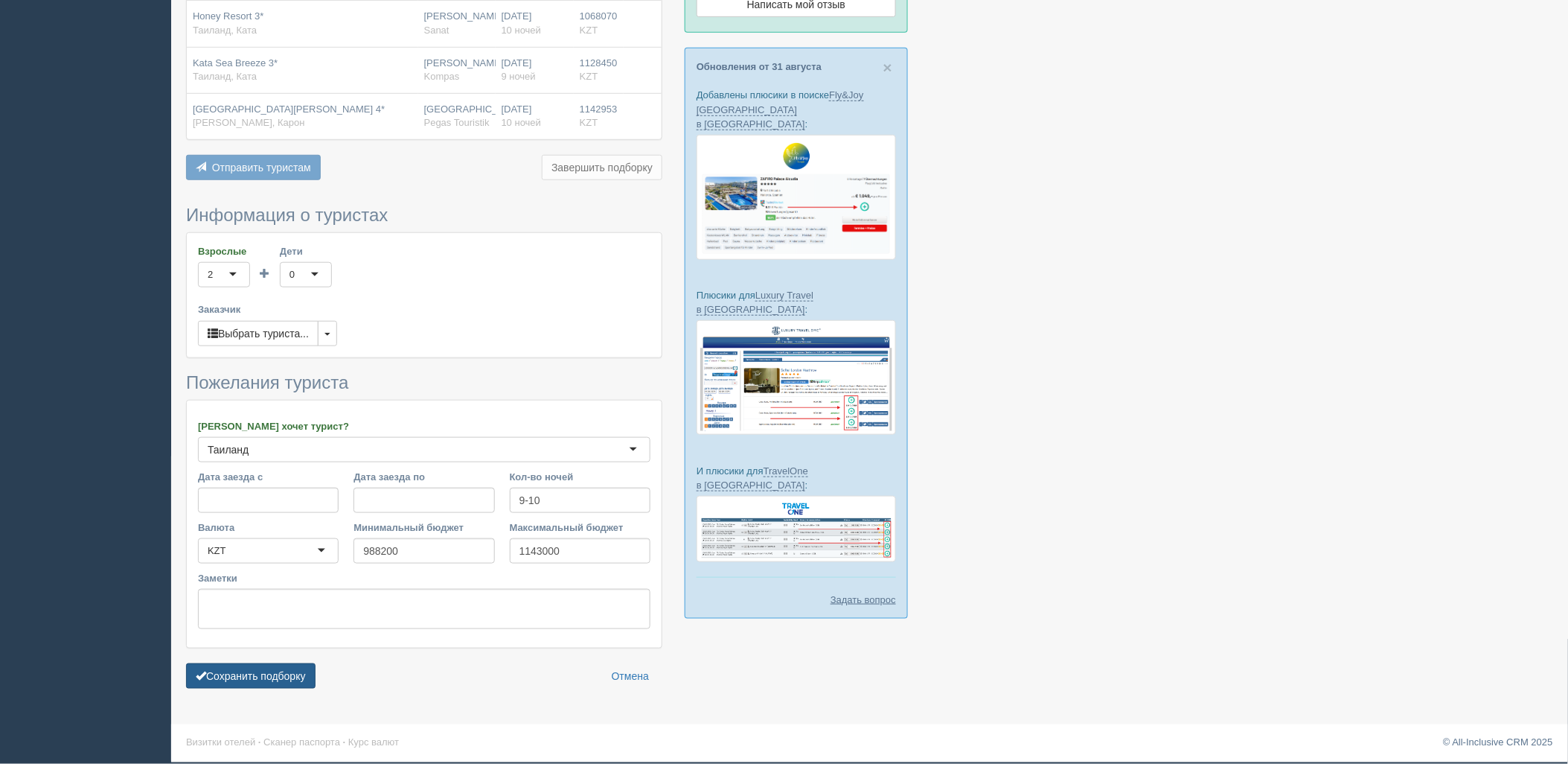
click at [300, 667] on button "Сохранить подборку" at bounding box center [250, 676] width 129 height 25
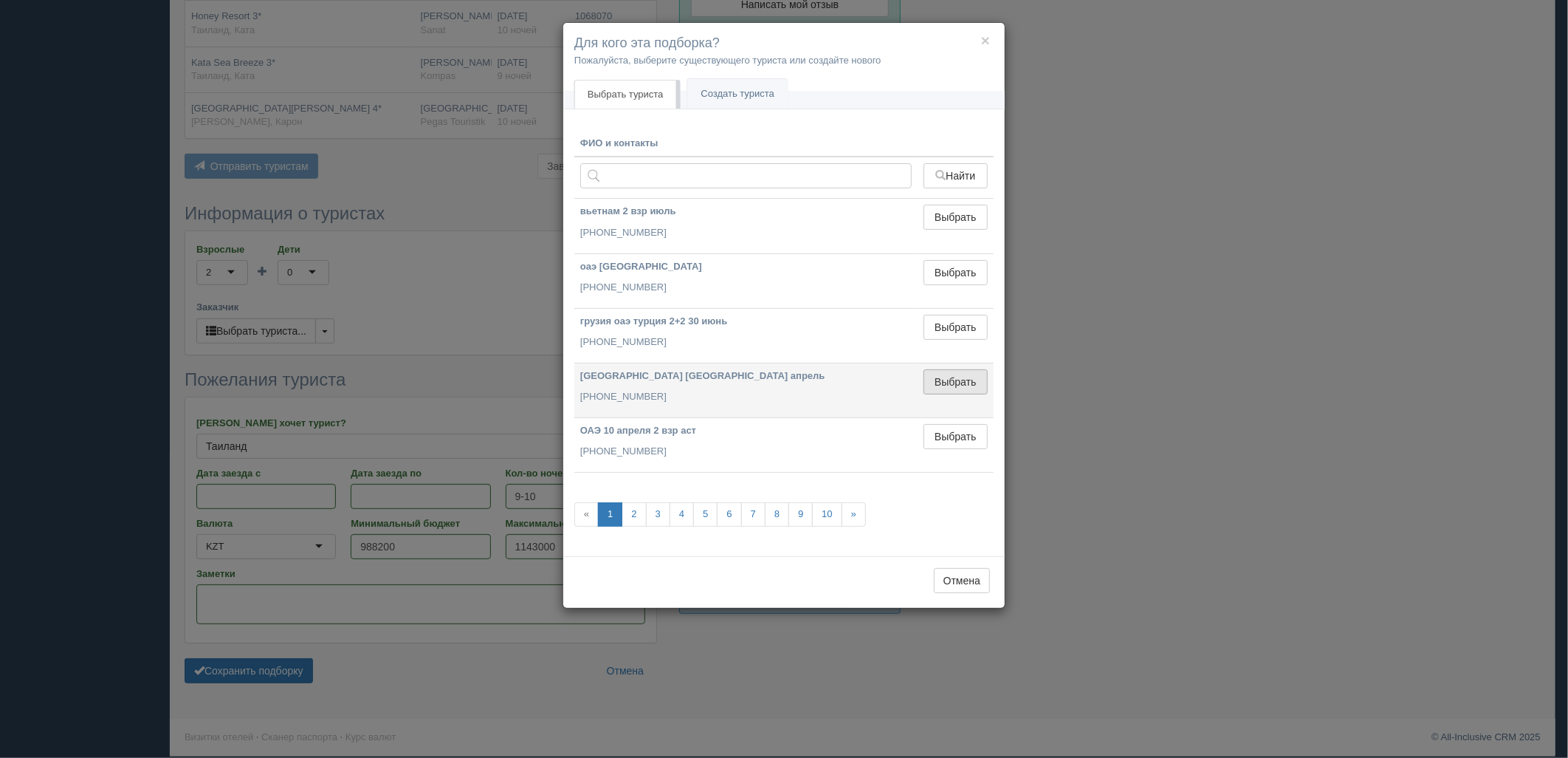
click at [962, 390] on button "Выбрать" at bounding box center [956, 382] width 64 height 25
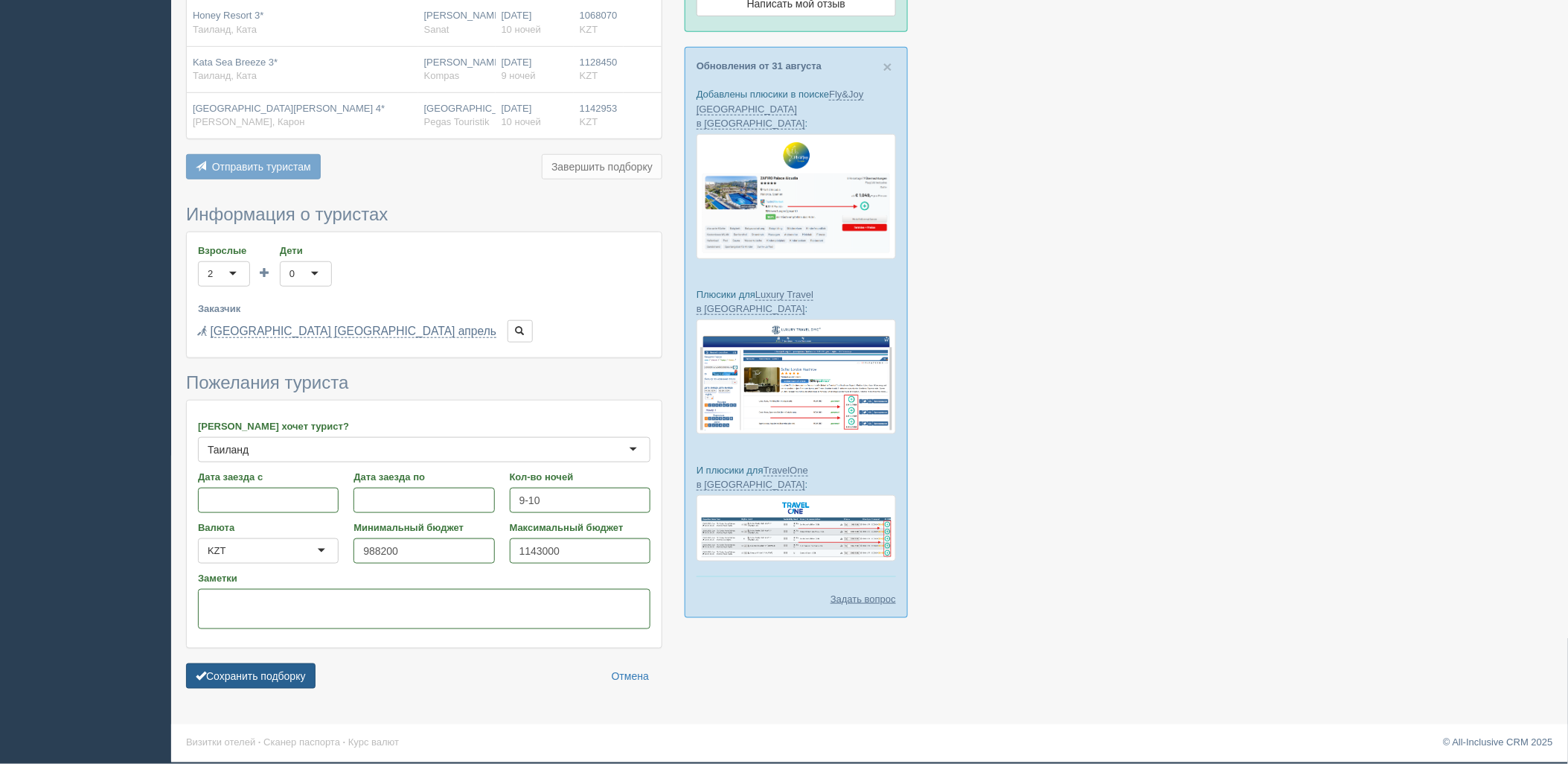
click at [281, 683] on button "Сохранить подборку" at bounding box center [250, 676] width 129 height 25
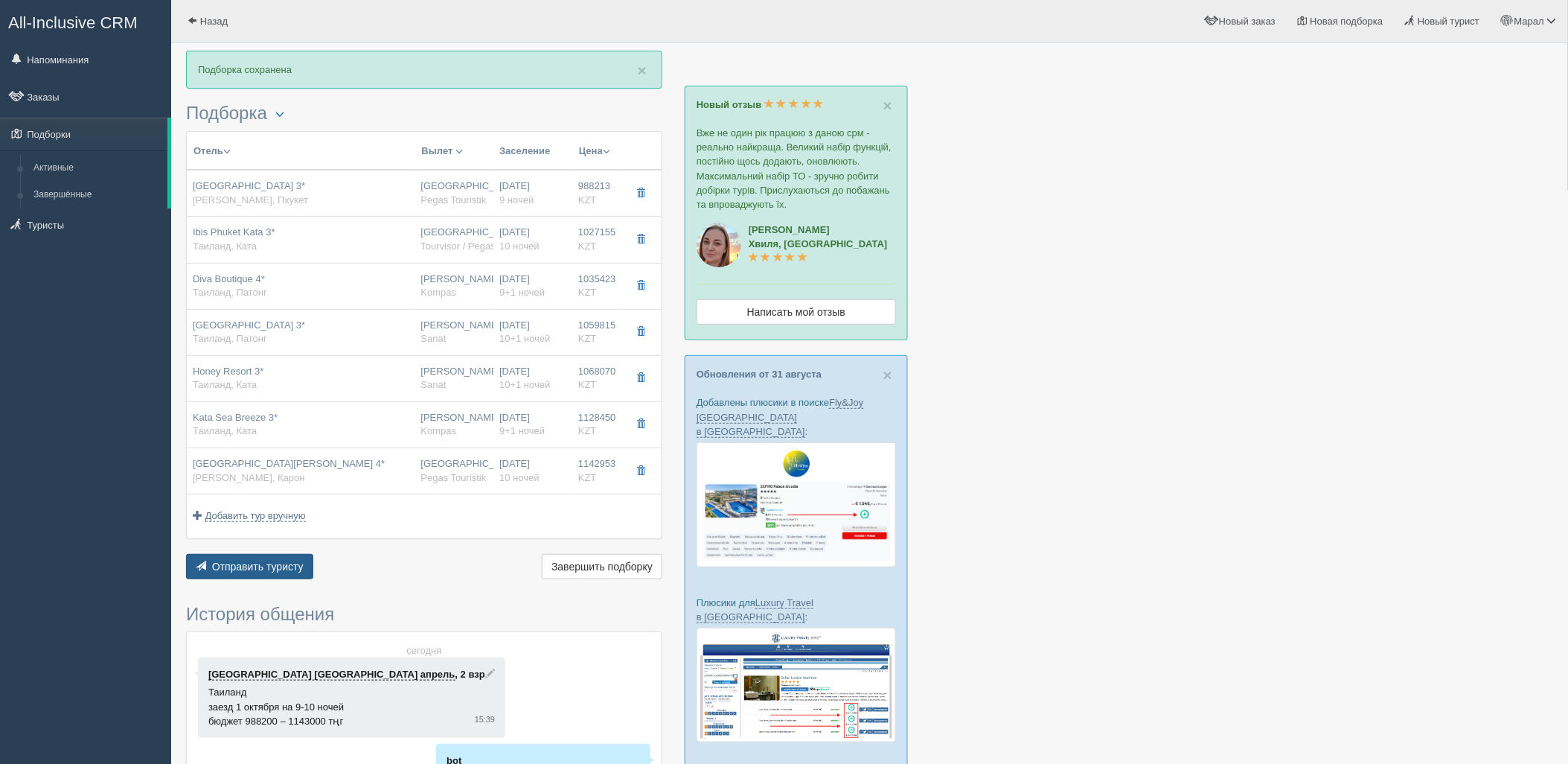
click at [247, 566] on span "Отправить туристу" at bounding box center [258, 566] width 92 height 12
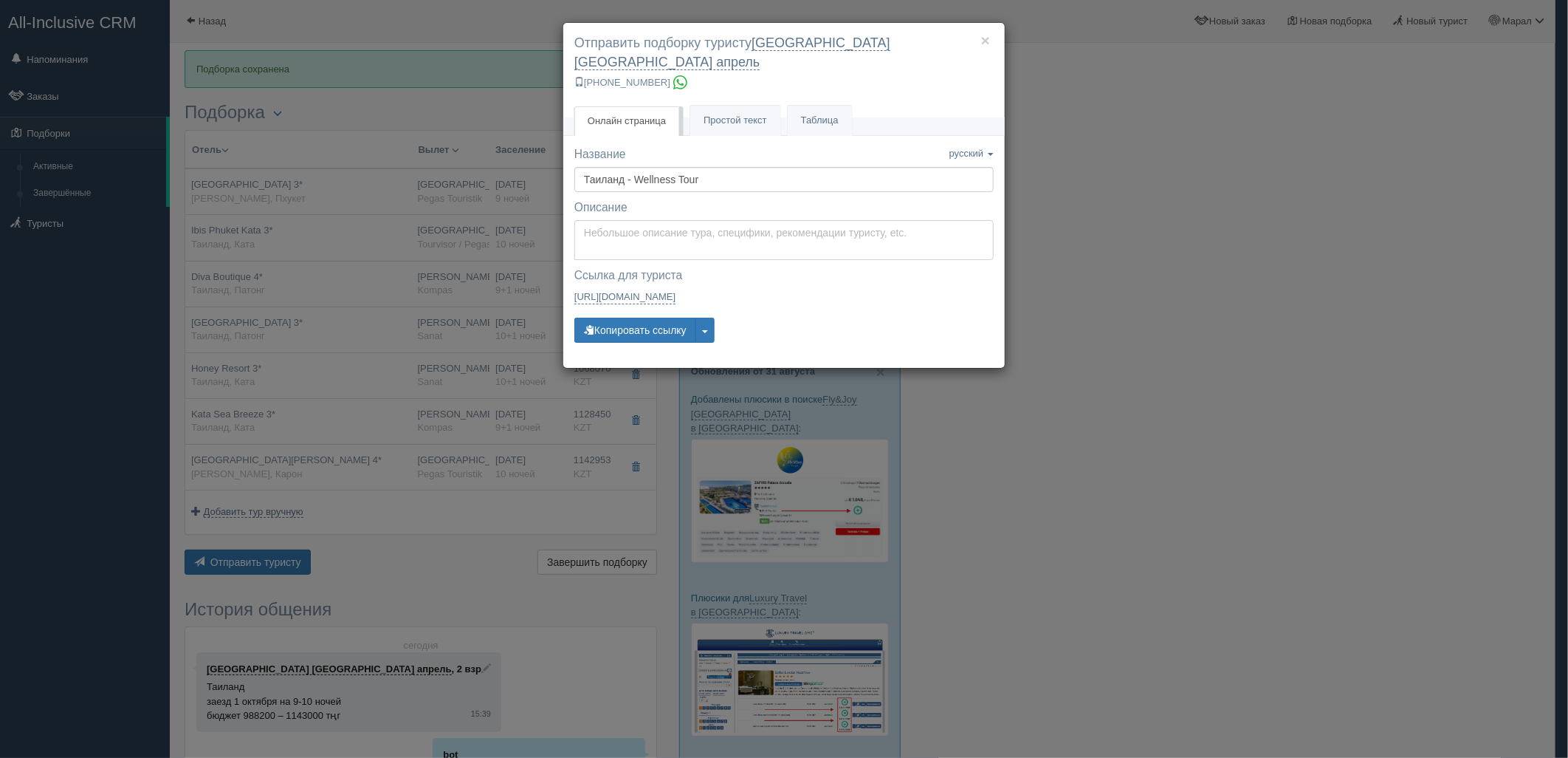
type textarea "Здравствуйте! Ниже представлены варианты туров для Вас. Для просмотра описания …"
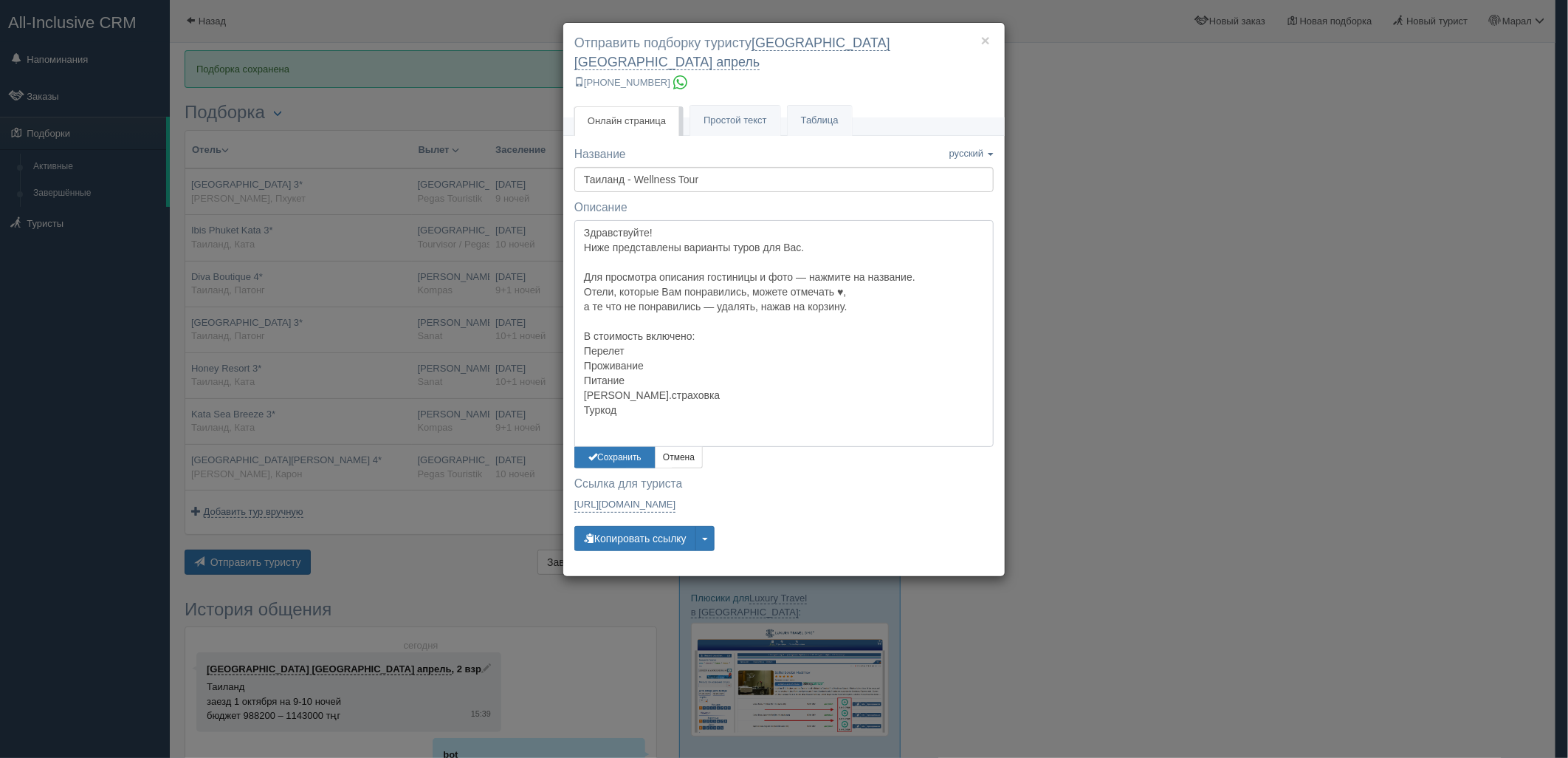
click at [618, 220] on textarea "Здравствуйте! Ниже представлены варианты туров для Вас. Для просмотра описания …" at bounding box center [784, 333] width 419 height 226
click at [605, 447] on button "Сохранить" at bounding box center [615, 458] width 81 height 22
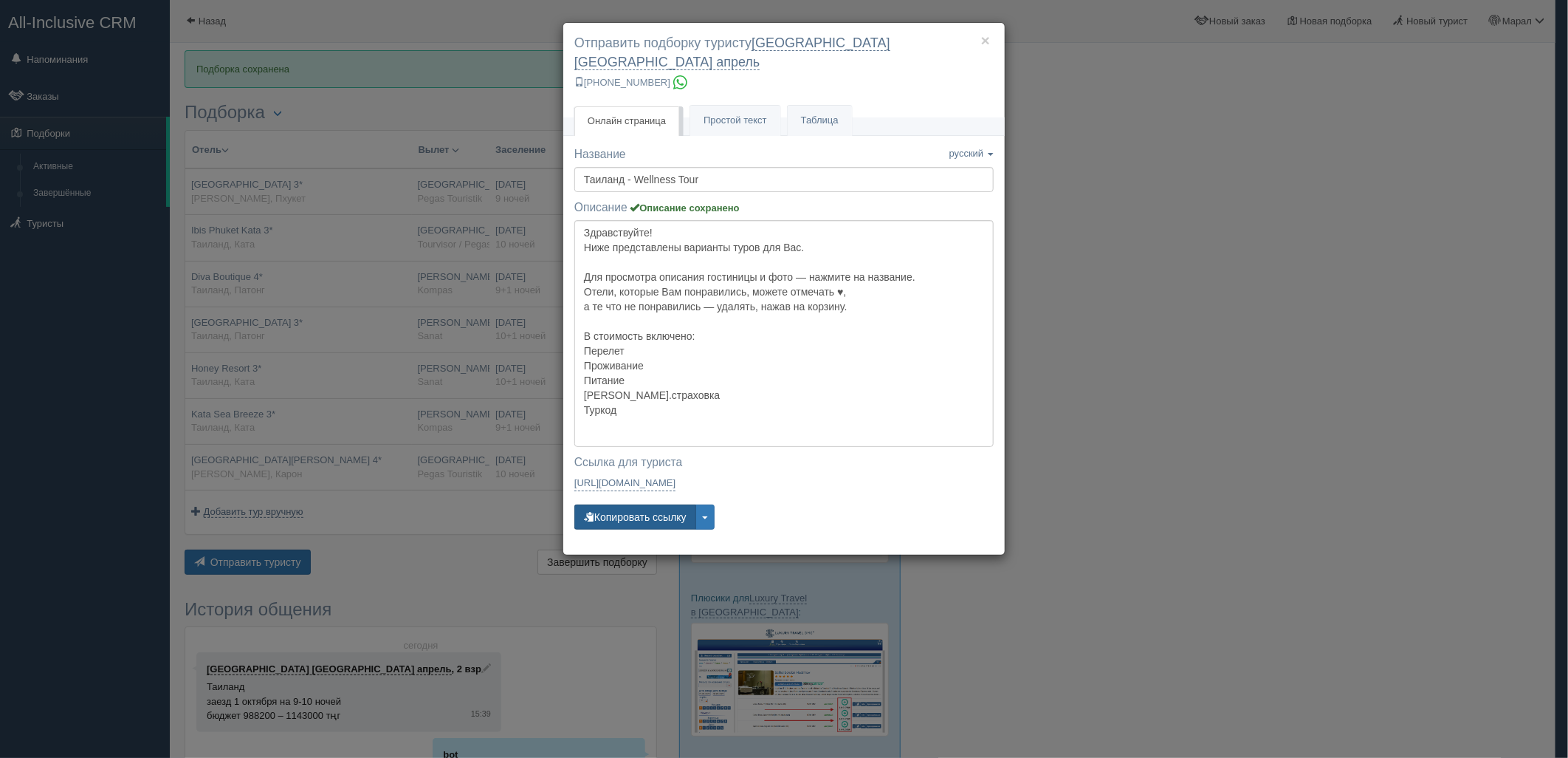
click at [611, 504] on button "Копировать ссылку" at bounding box center [635, 517] width 122 height 25
